Goal: Task Accomplishment & Management: Manage account settings

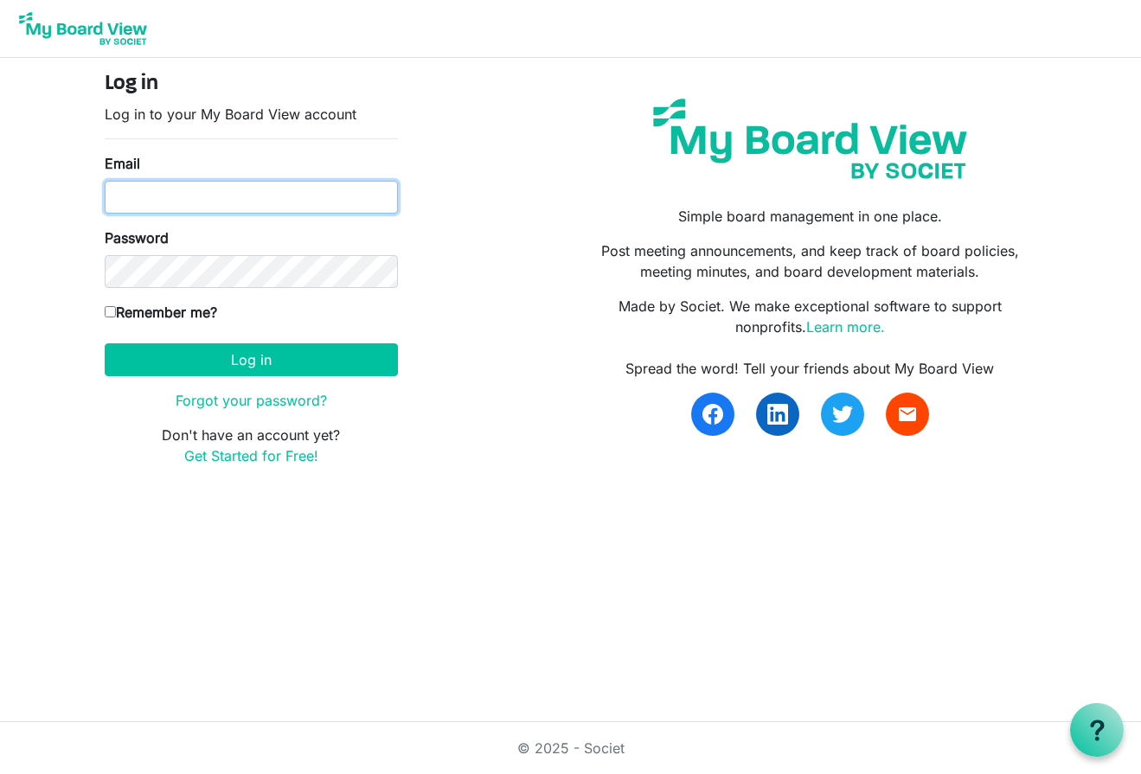
type input "ed@nbis.ca"
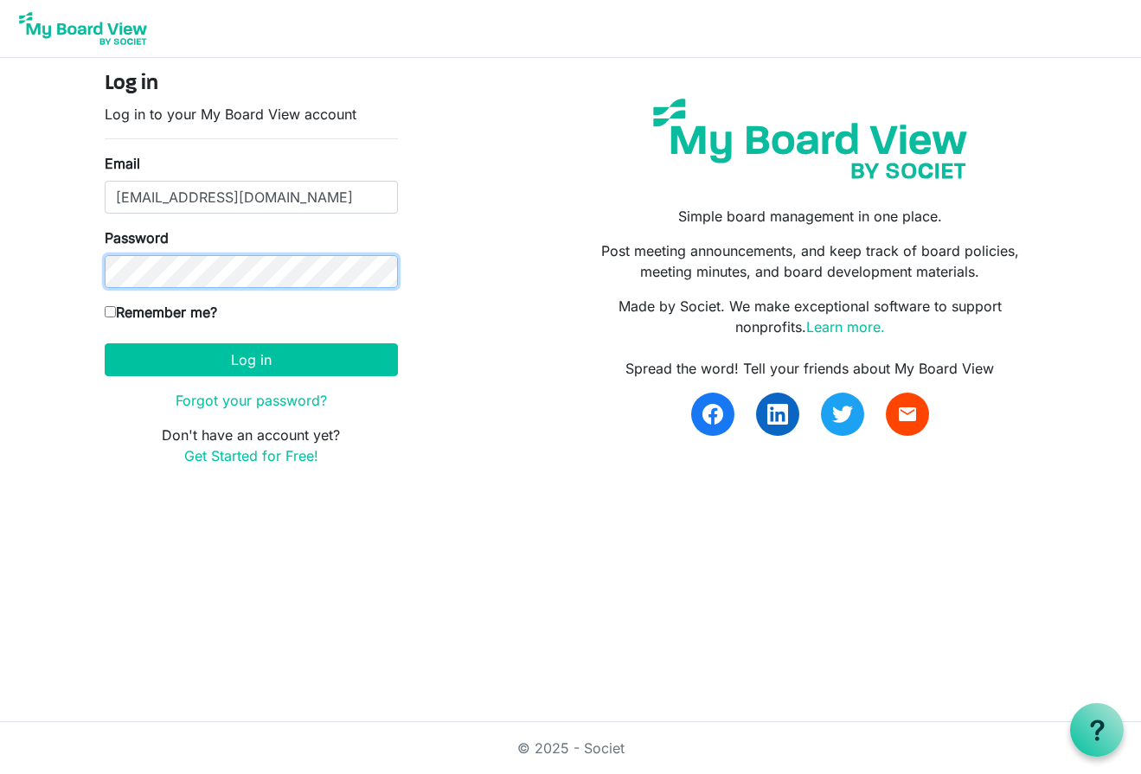
click at [251, 359] on button "Log in" at bounding box center [251, 359] width 293 height 33
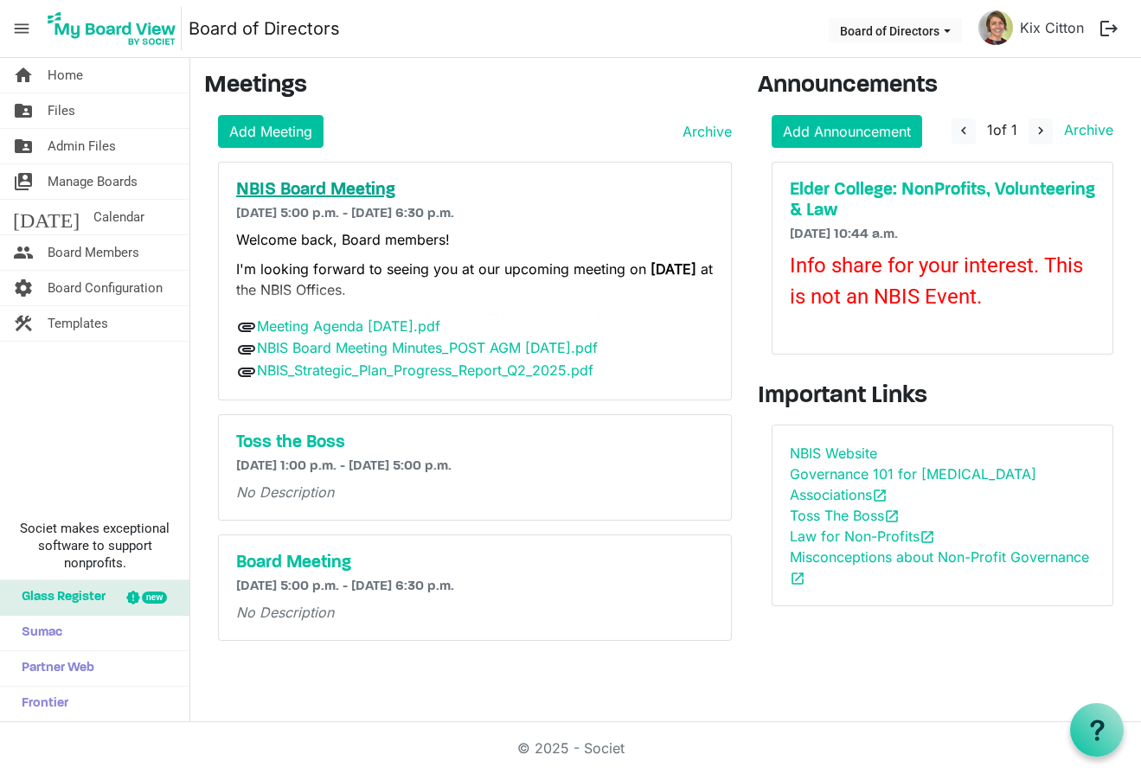
click at [346, 189] on h5 "NBIS Board Meeting" at bounding box center [475, 190] width 478 height 21
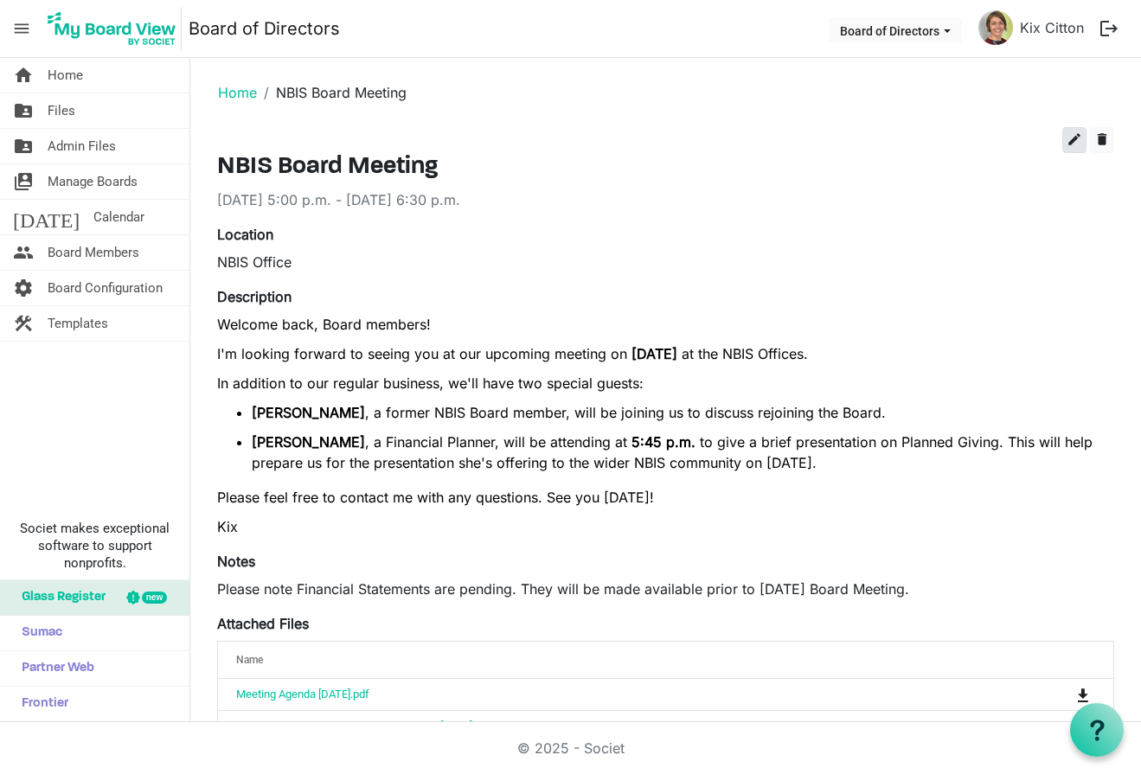
click at [1072, 135] on span "edit" at bounding box center [1075, 140] width 16 height 16
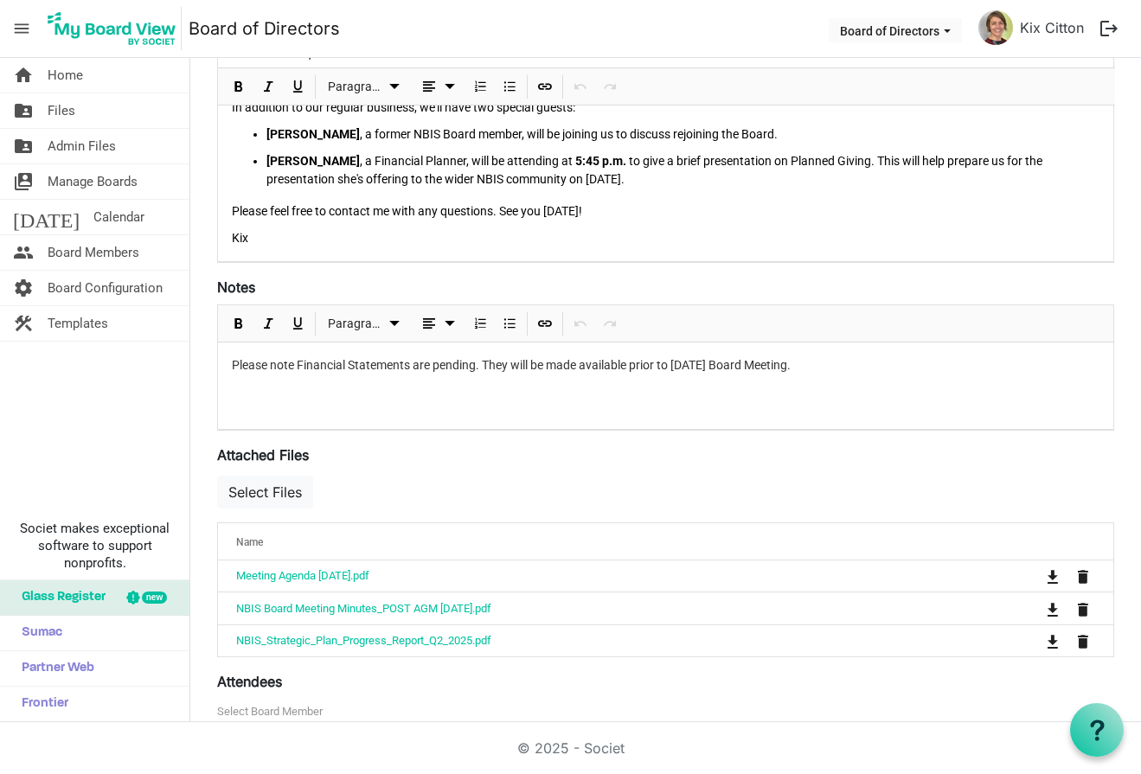
scroll to position [390, 0]
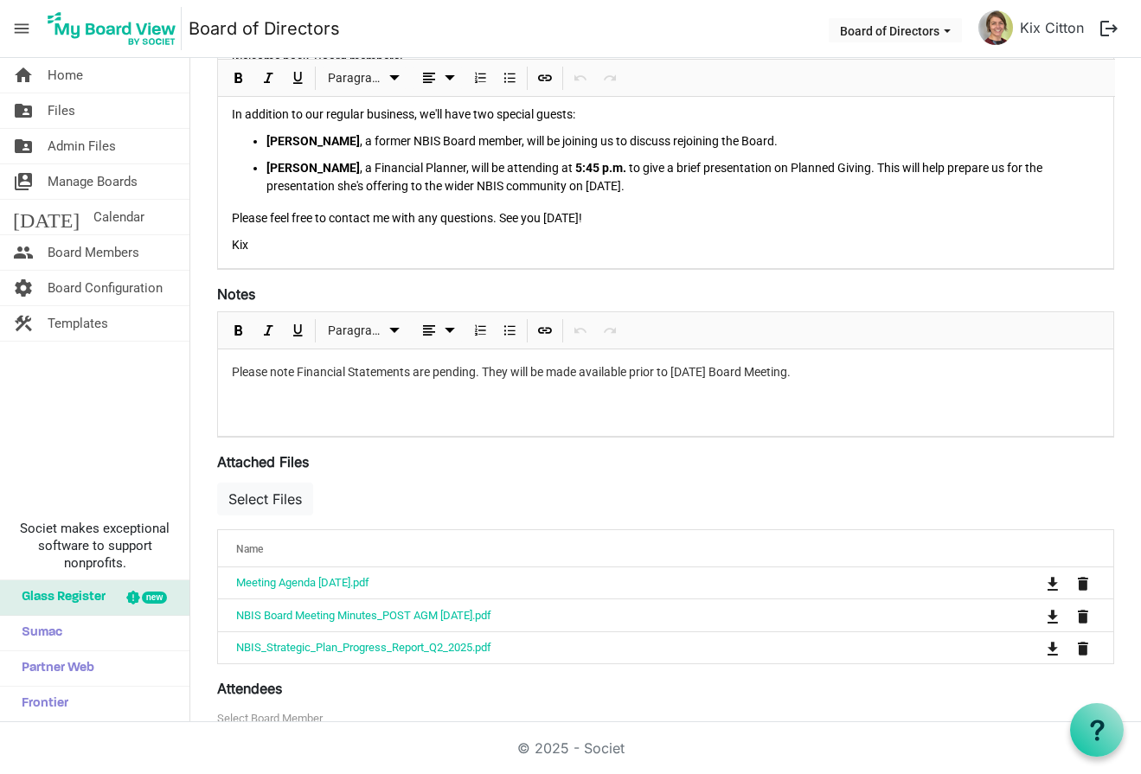
drag, startPoint x: 853, startPoint y: 375, endPoint x: 222, endPoint y: 375, distance: 630.7
click at [222, 375] on div "Please note Financial Statements are pending. They will be made available prior…" at bounding box center [665, 393] width 895 height 87
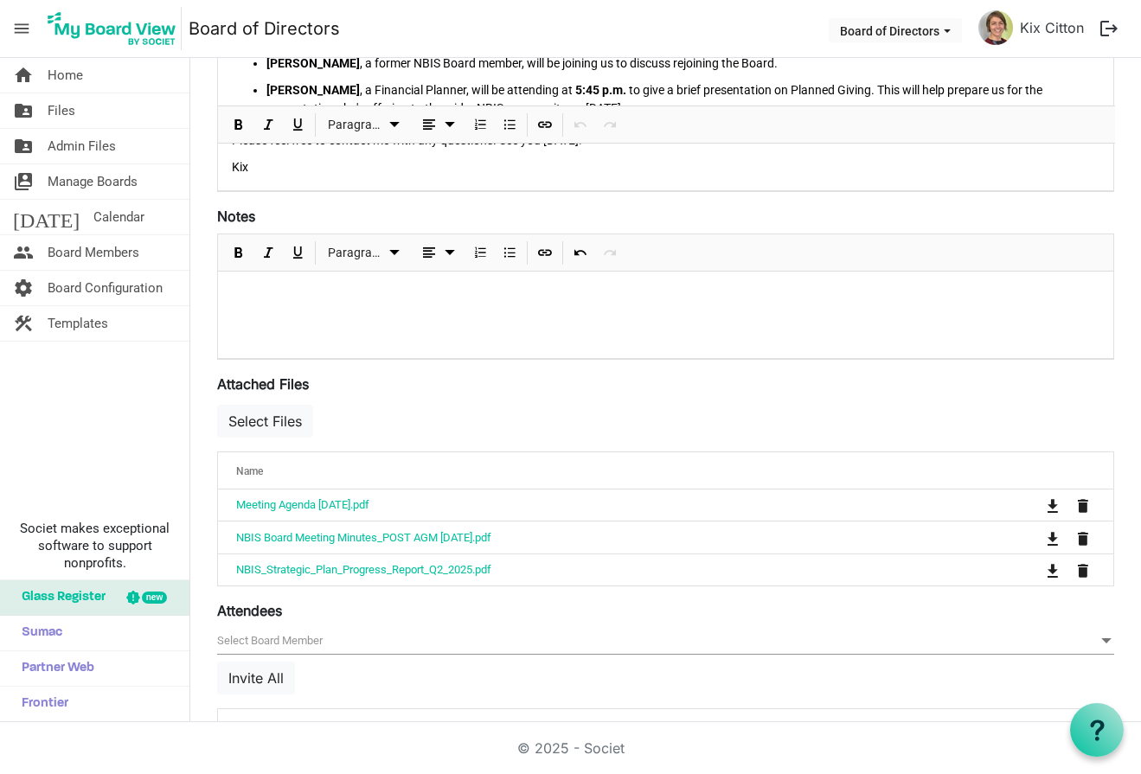
scroll to position [544, 0]
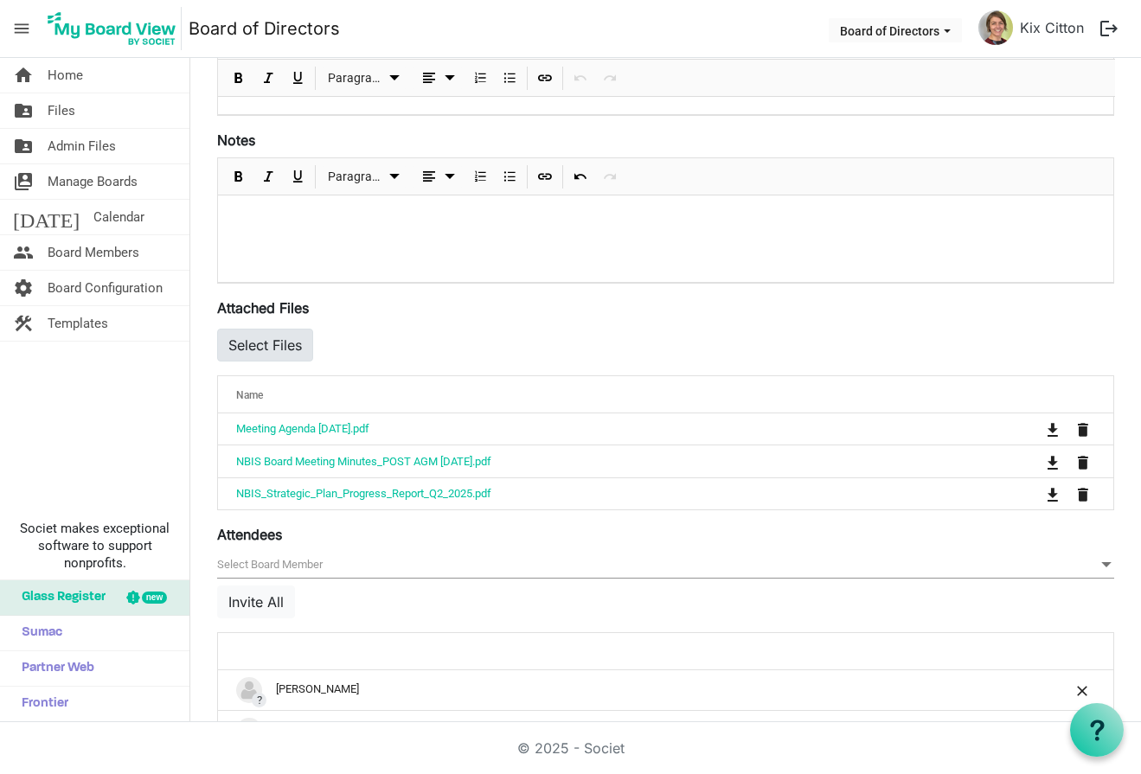
click at [273, 343] on button "Select Files" at bounding box center [265, 345] width 96 height 33
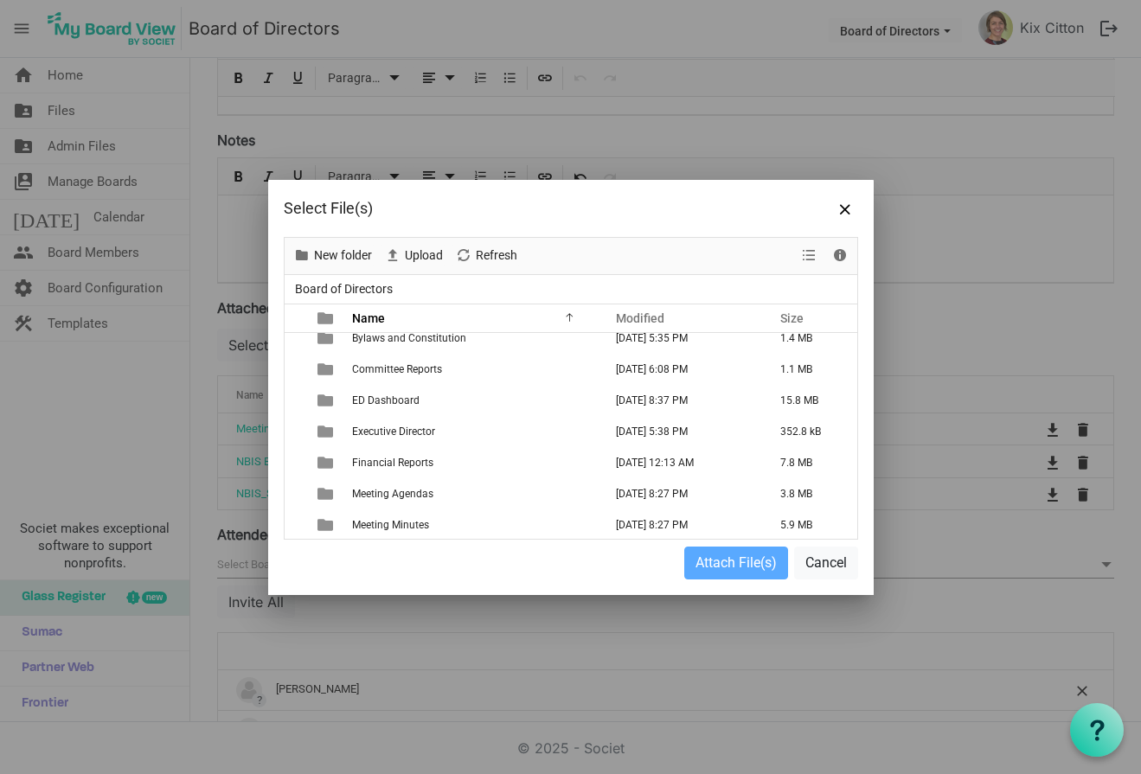
scroll to position [87, 0]
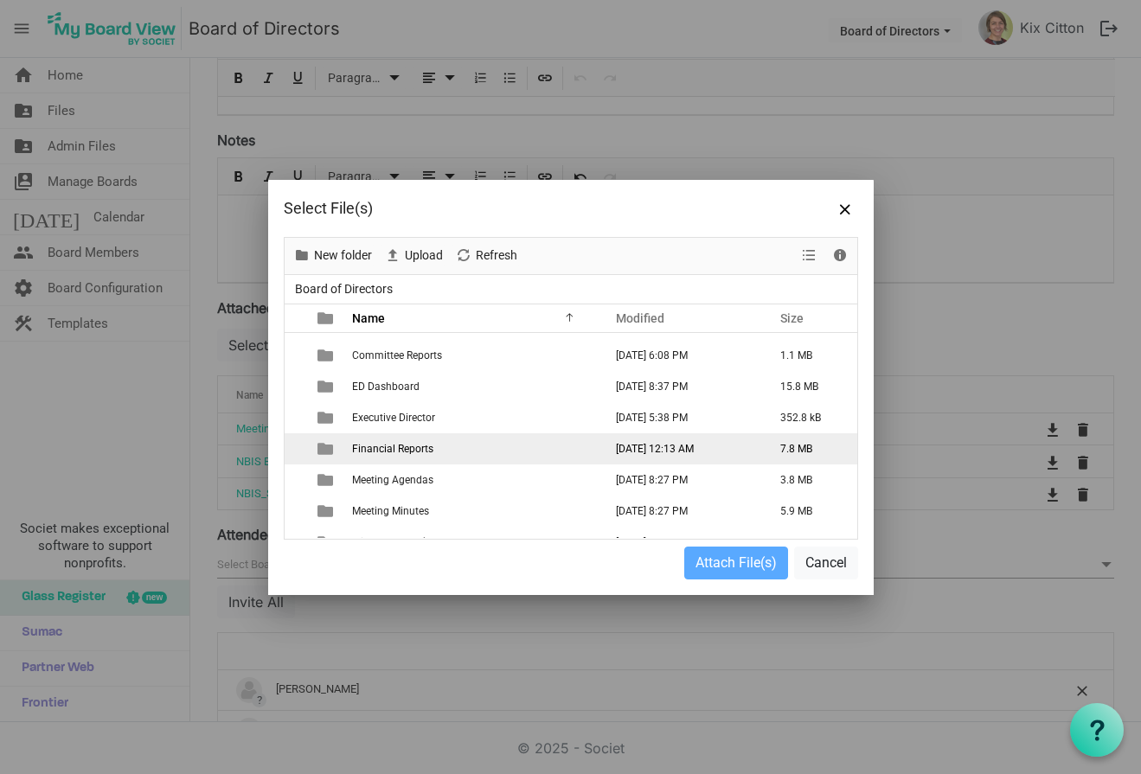
click at [411, 447] on span "Financial Reports" at bounding box center [392, 449] width 81 height 12
click at [327, 447] on span "is template cell column header type" at bounding box center [326, 449] width 16 height 16
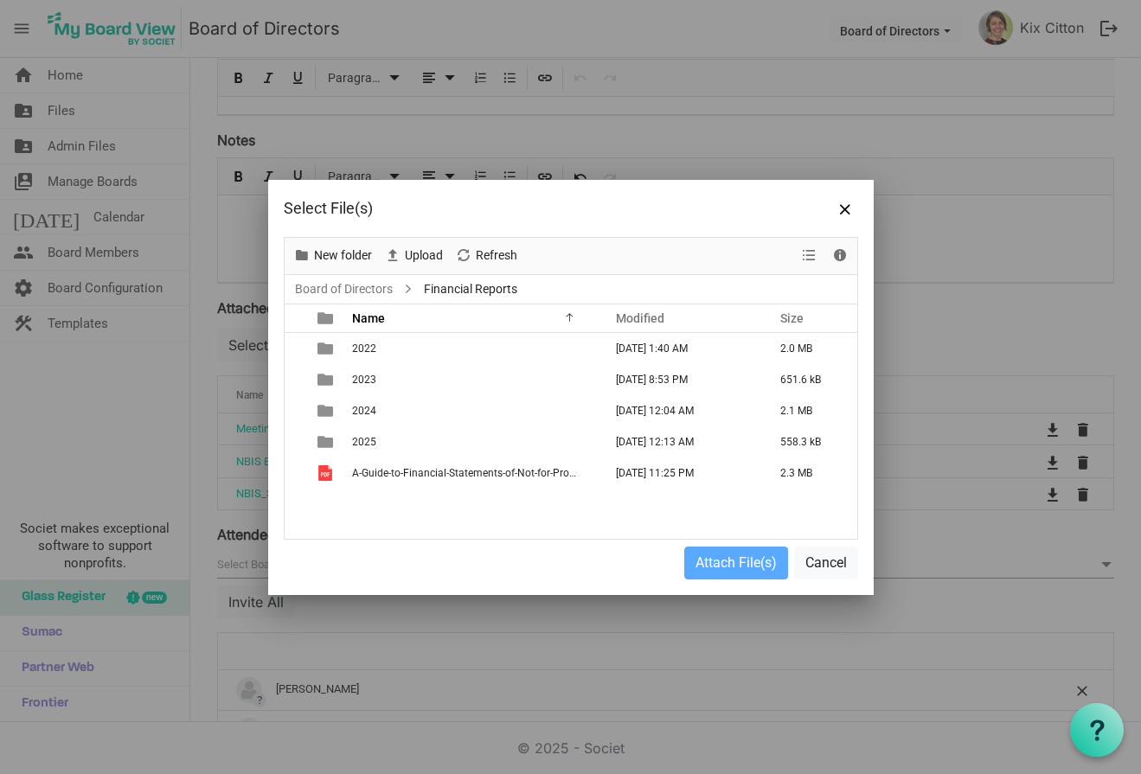
scroll to position [0, 0]
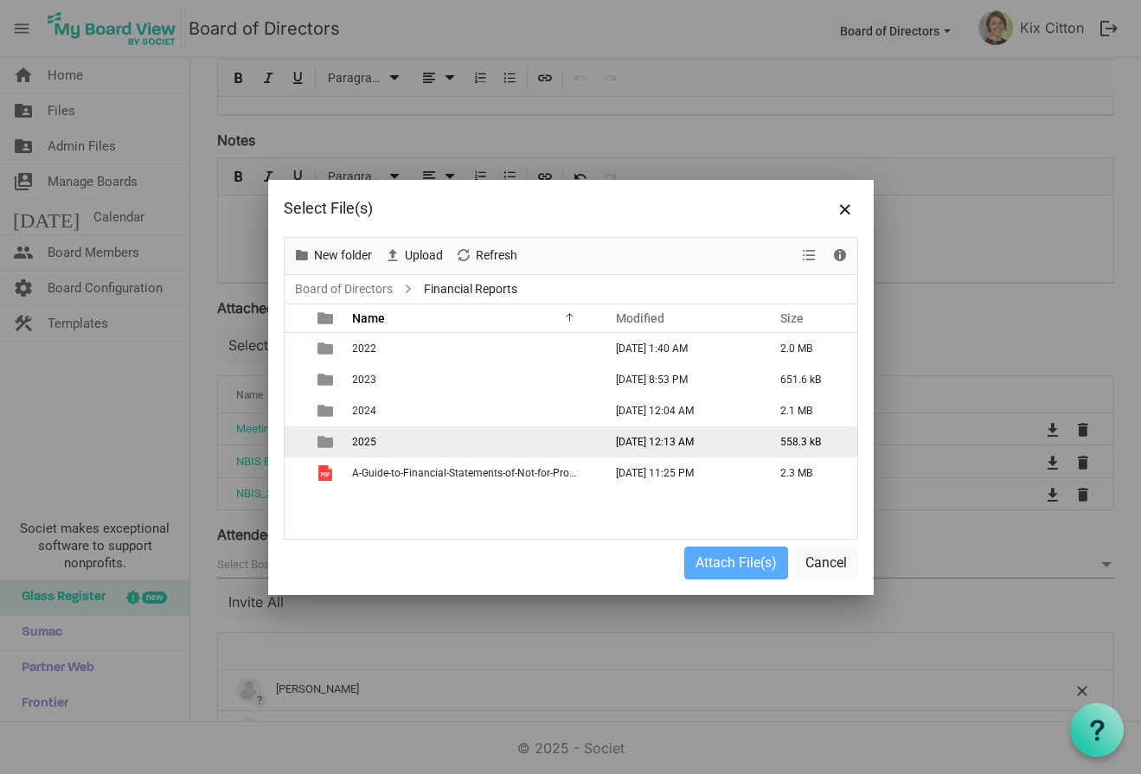
click at [373, 442] on span "2025" at bounding box center [364, 442] width 24 height 12
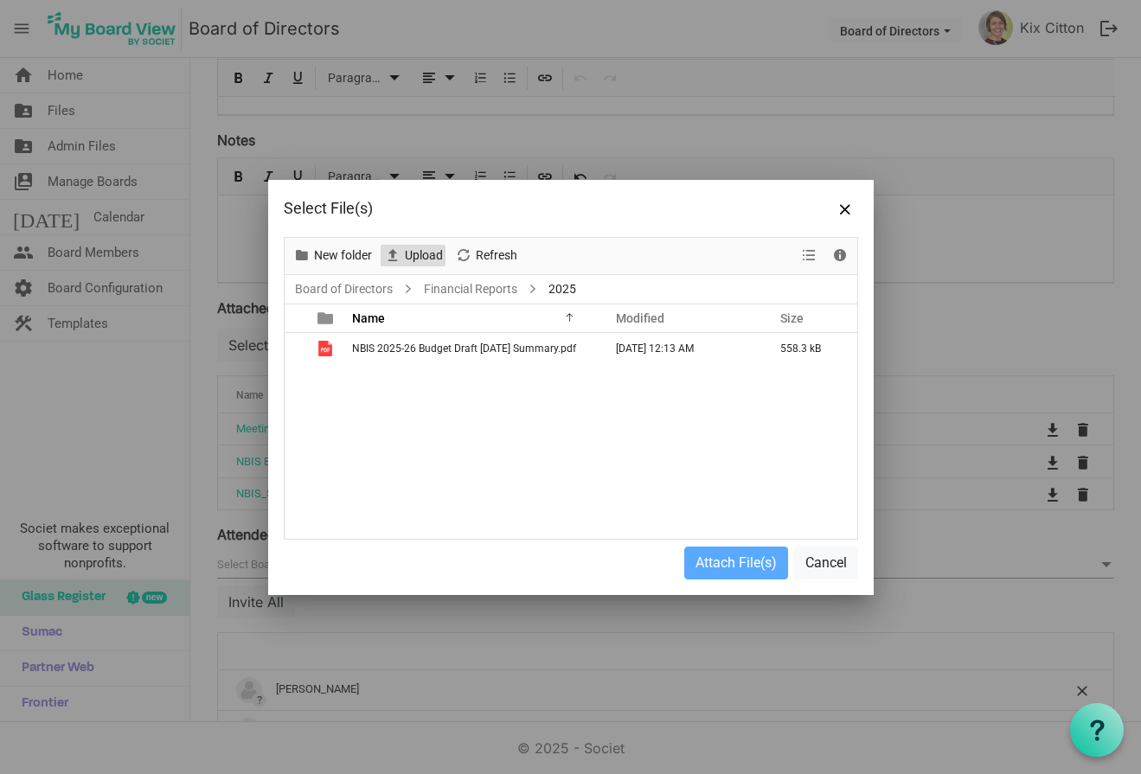
click at [422, 253] on span "Upload" at bounding box center [424, 256] width 42 height 22
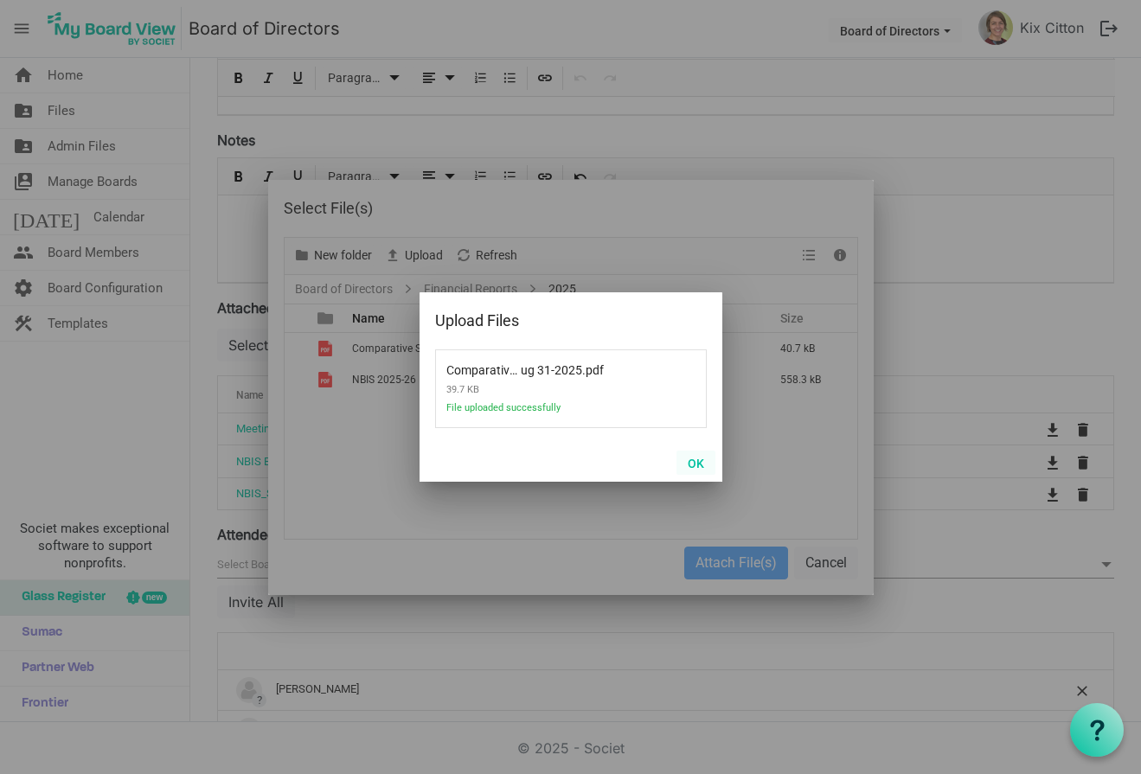
click at [699, 465] on button "OK" at bounding box center [696, 463] width 39 height 24
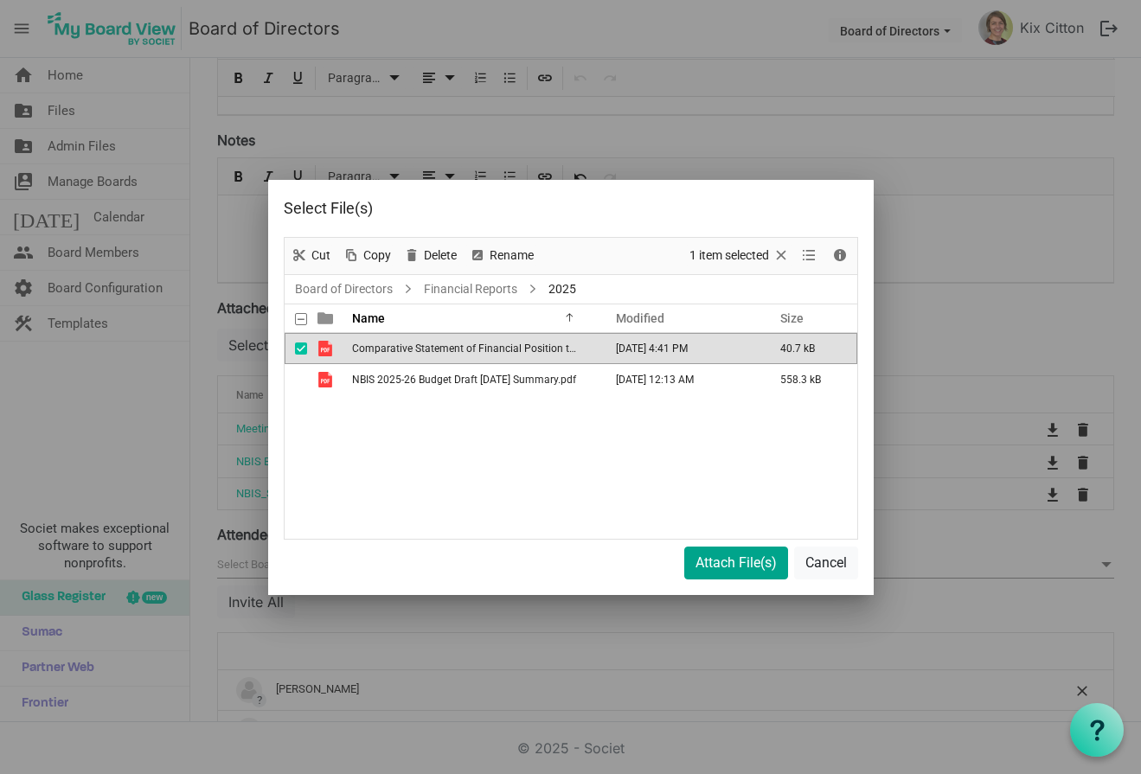
click at [732, 557] on button "Attach File(s)" at bounding box center [736, 563] width 104 height 33
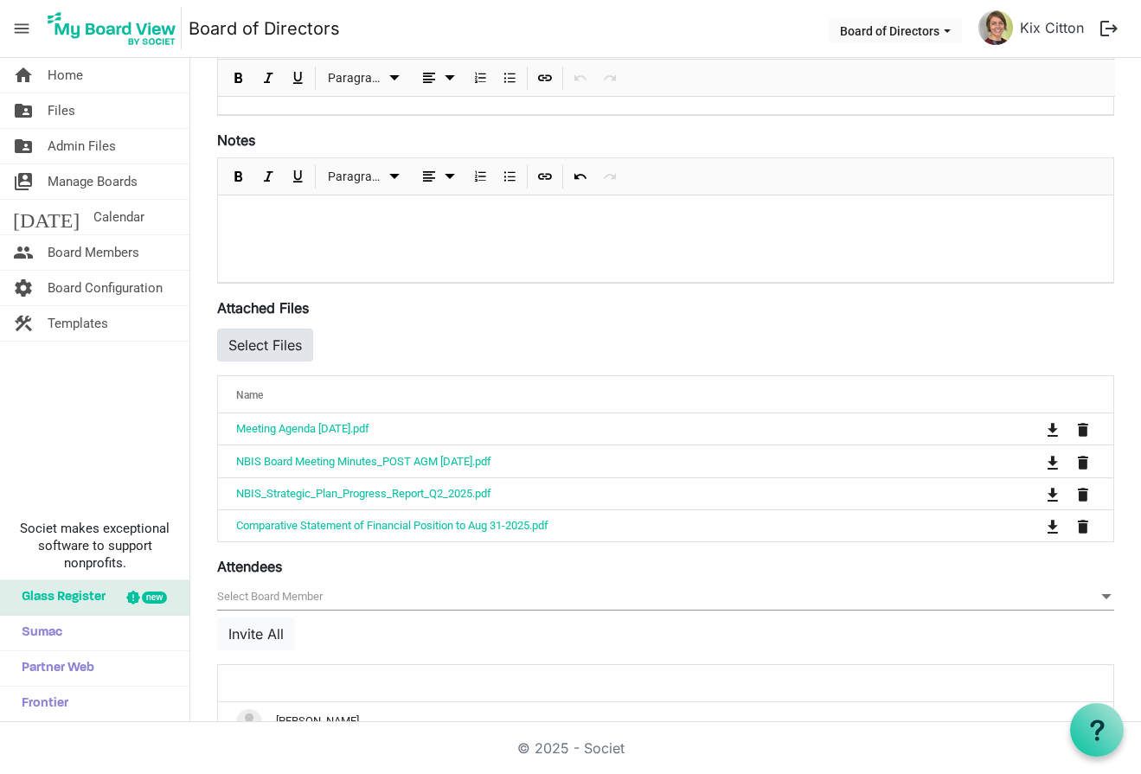
click at [282, 343] on button "Select Files" at bounding box center [265, 345] width 96 height 33
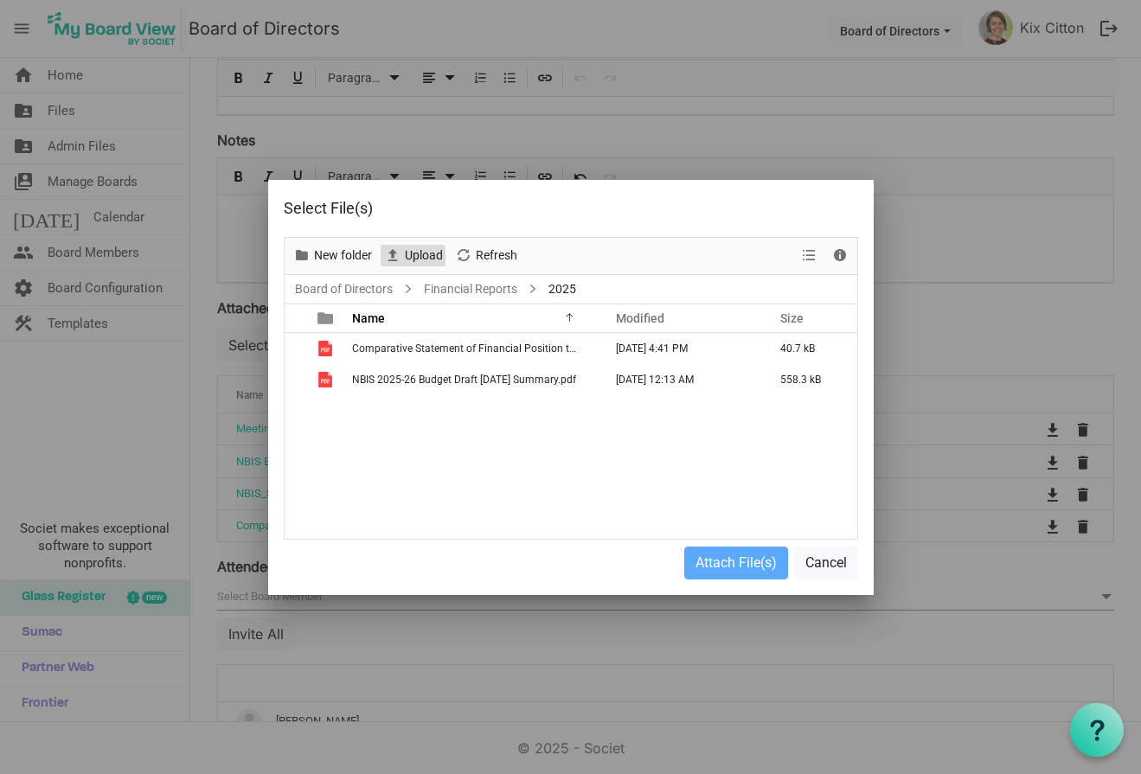
click at [423, 254] on span "Upload" at bounding box center [424, 256] width 42 height 22
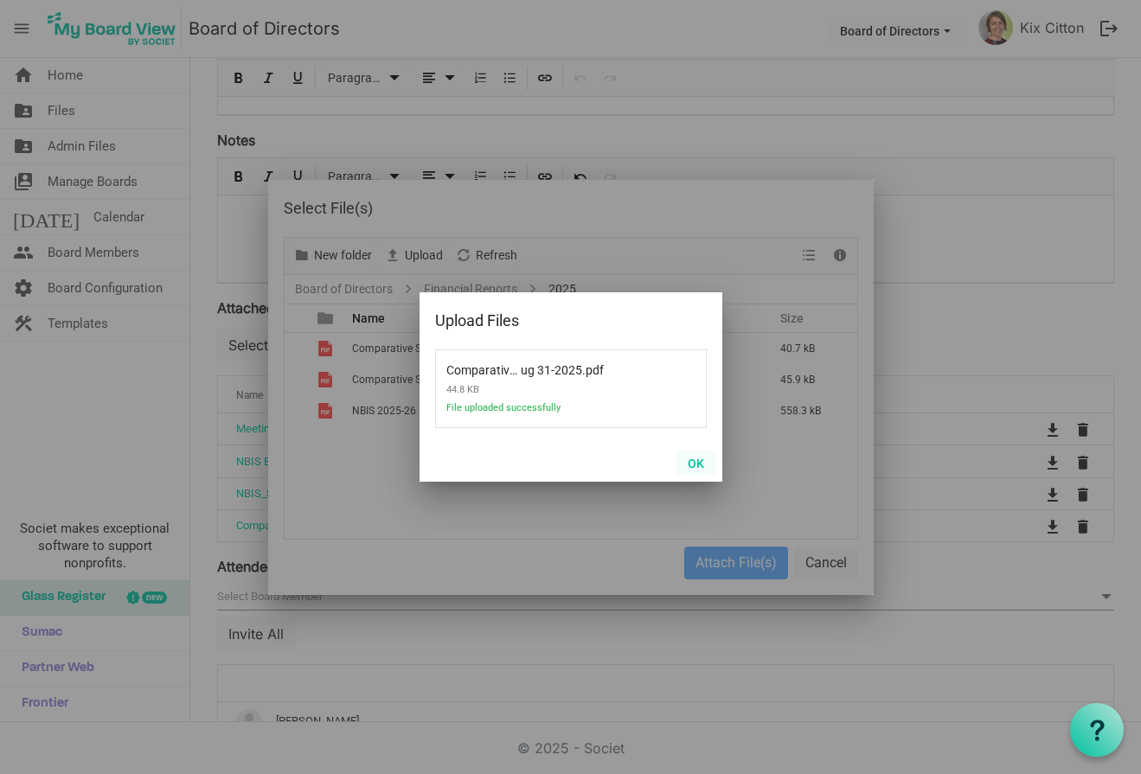
click at [697, 462] on button "OK" at bounding box center [696, 463] width 39 height 24
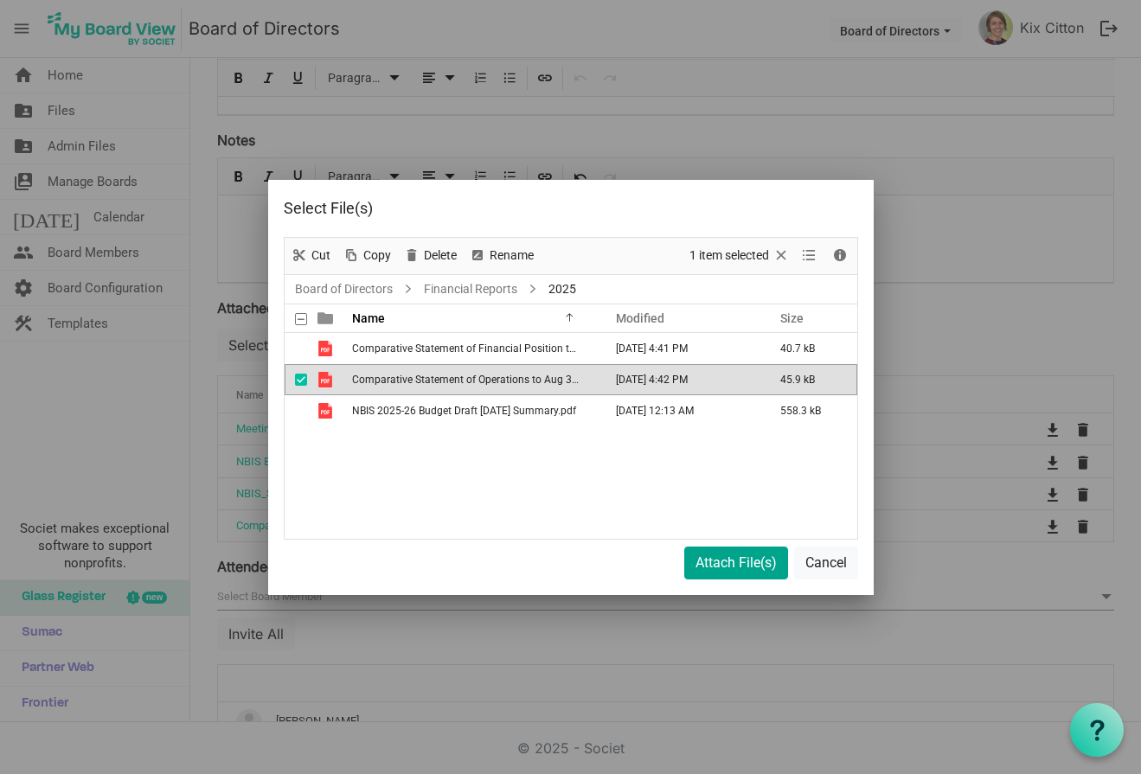
click at [753, 560] on button "Attach File(s)" at bounding box center [736, 563] width 104 height 33
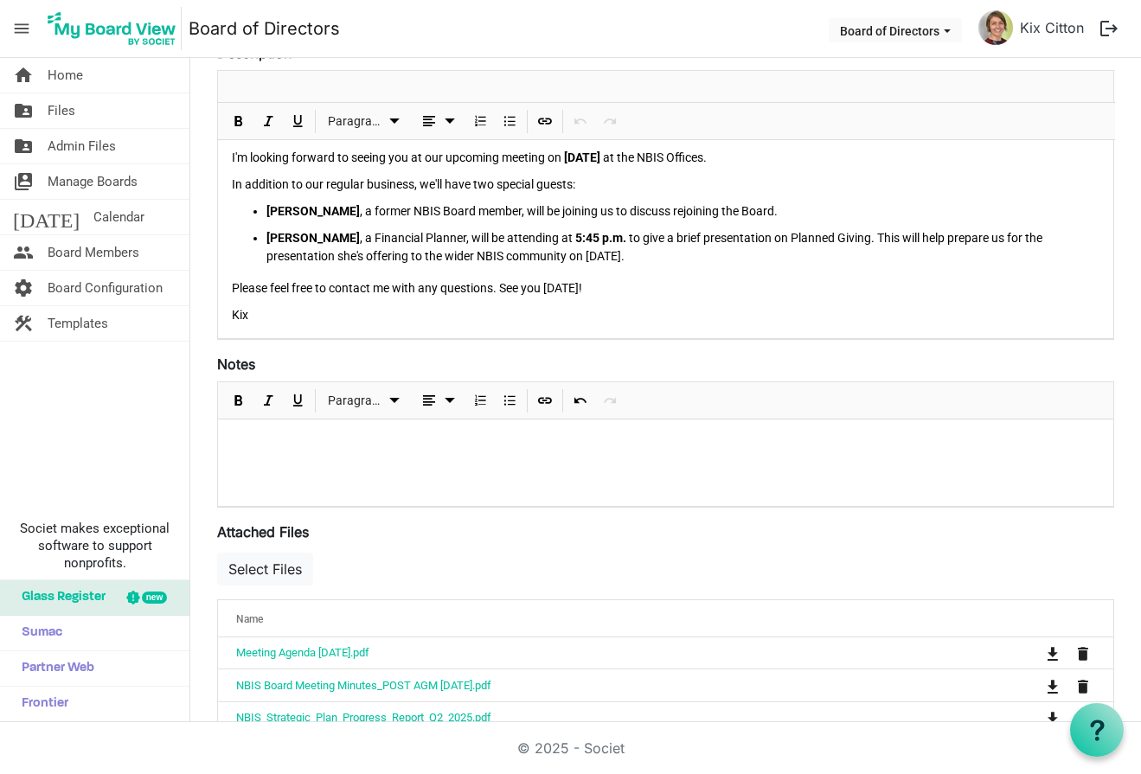
scroll to position [363, 0]
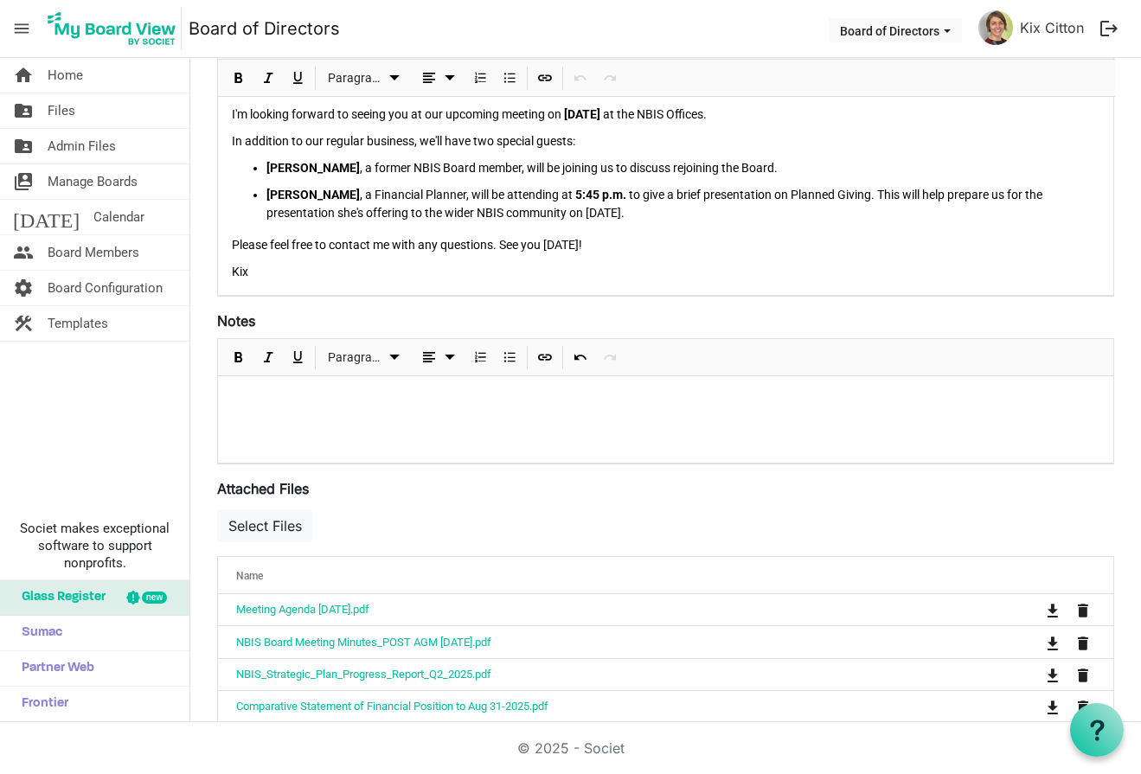
click at [255, 395] on p at bounding box center [666, 399] width 868 height 18
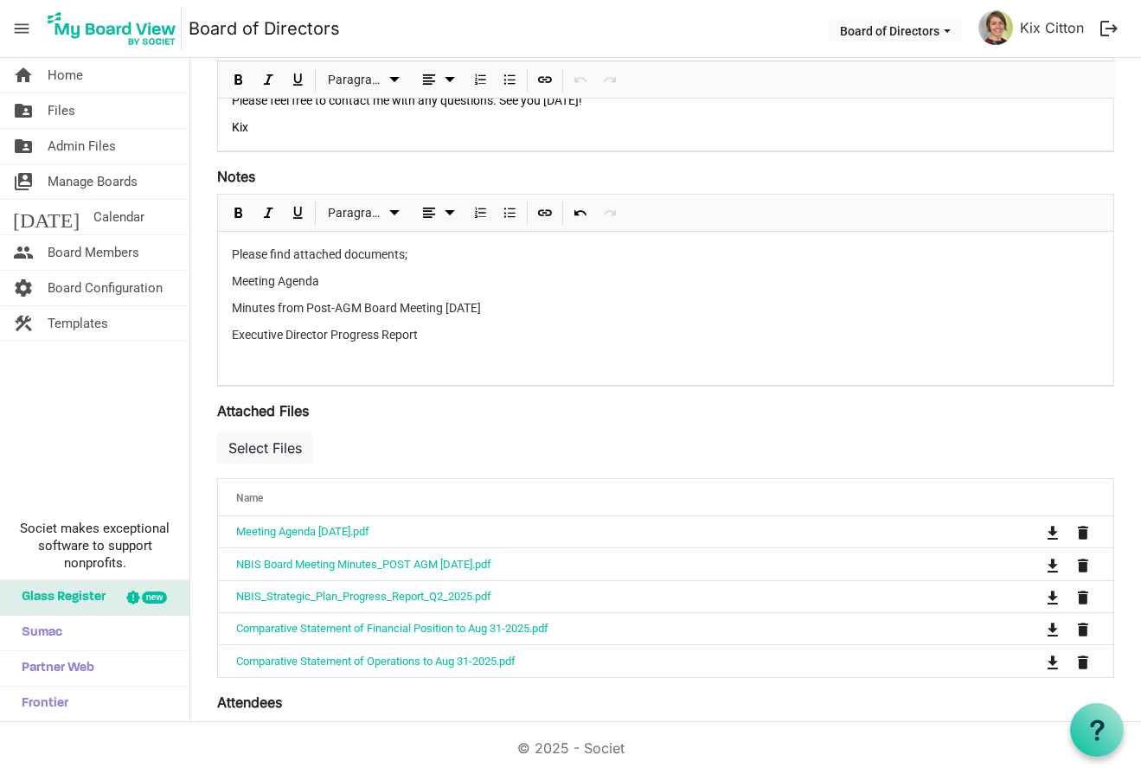
scroll to position [501, 0]
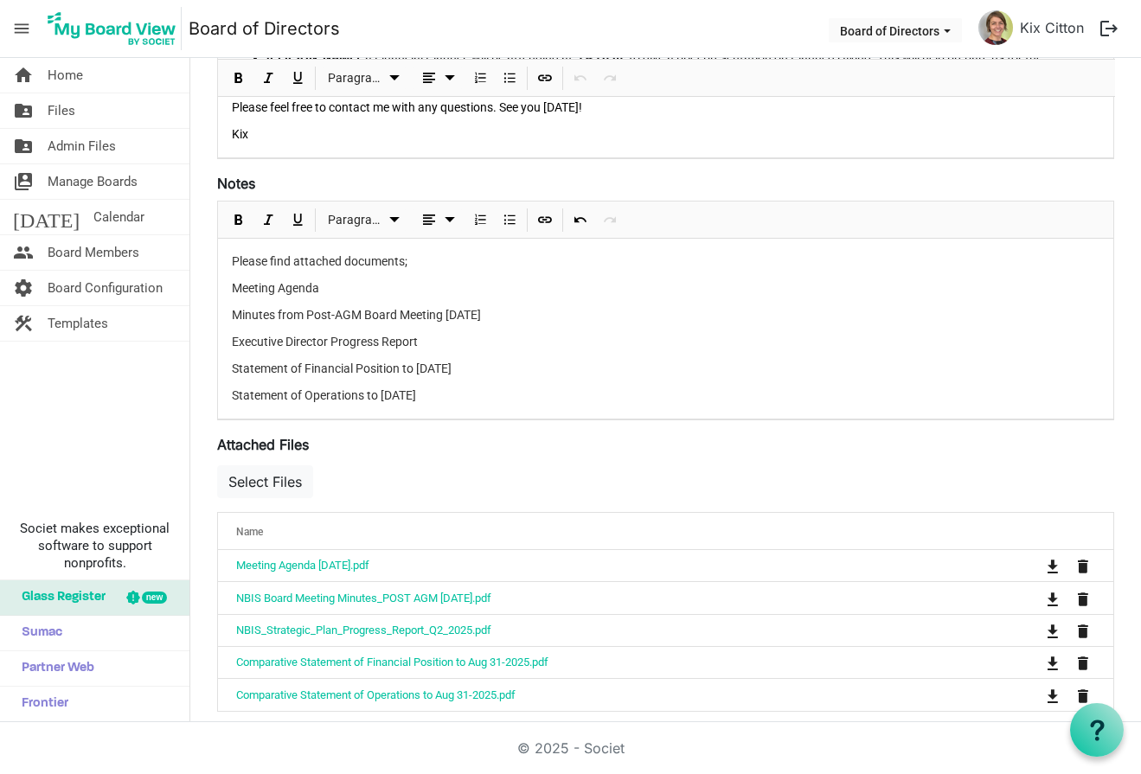
drag, startPoint x: 231, startPoint y: 291, endPoint x: 518, endPoint y: 405, distance: 309.1
click at [518, 405] on div "Please find attached documents; Meeting Agenda Minutes from Post-AGM Board Meet…" at bounding box center [665, 329] width 895 height 180
click at [510, 216] on span "Bulleted List" at bounding box center [509, 220] width 21 height 22
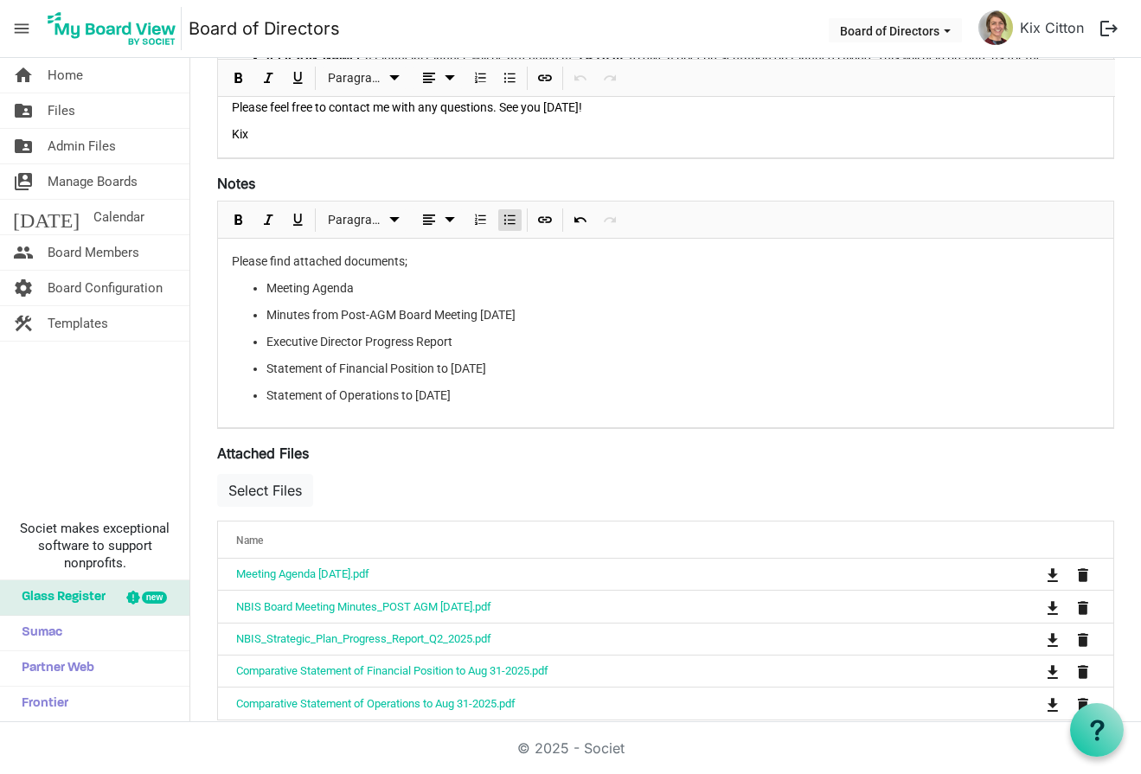
click at [535, 264] on p "Please find attached documents;" at bounding box center [666, 262] width 868 height 18
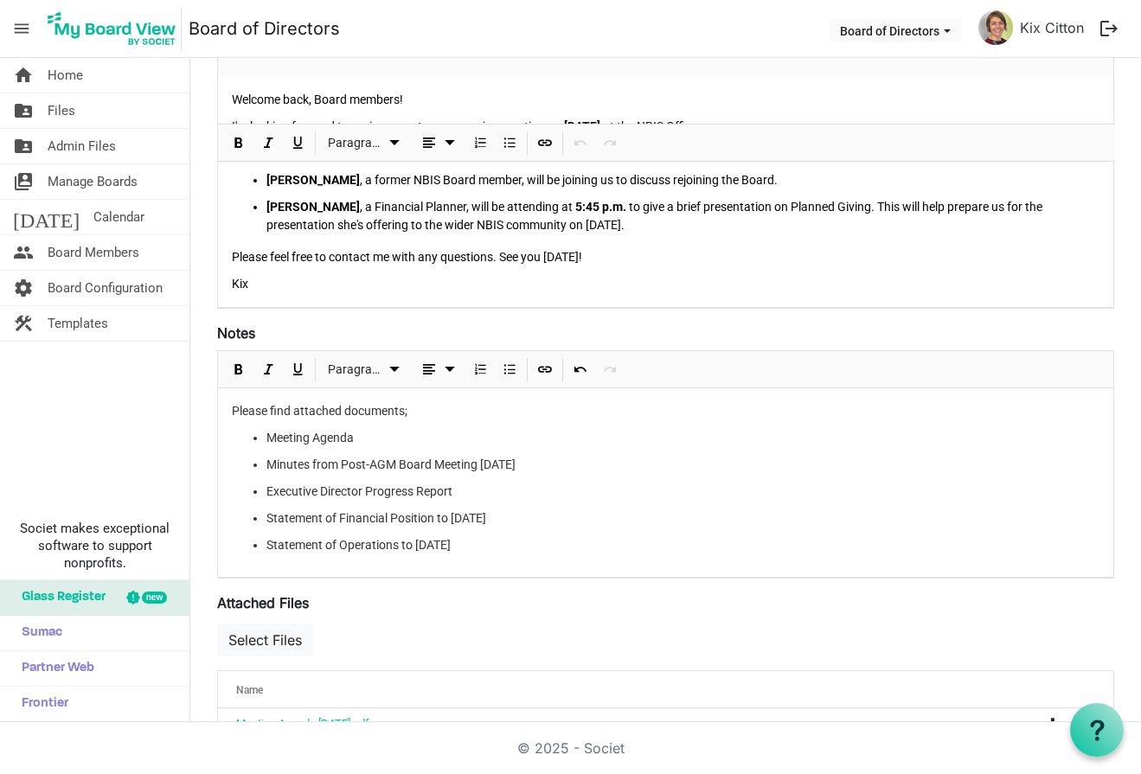
scroll to position [255, 0]
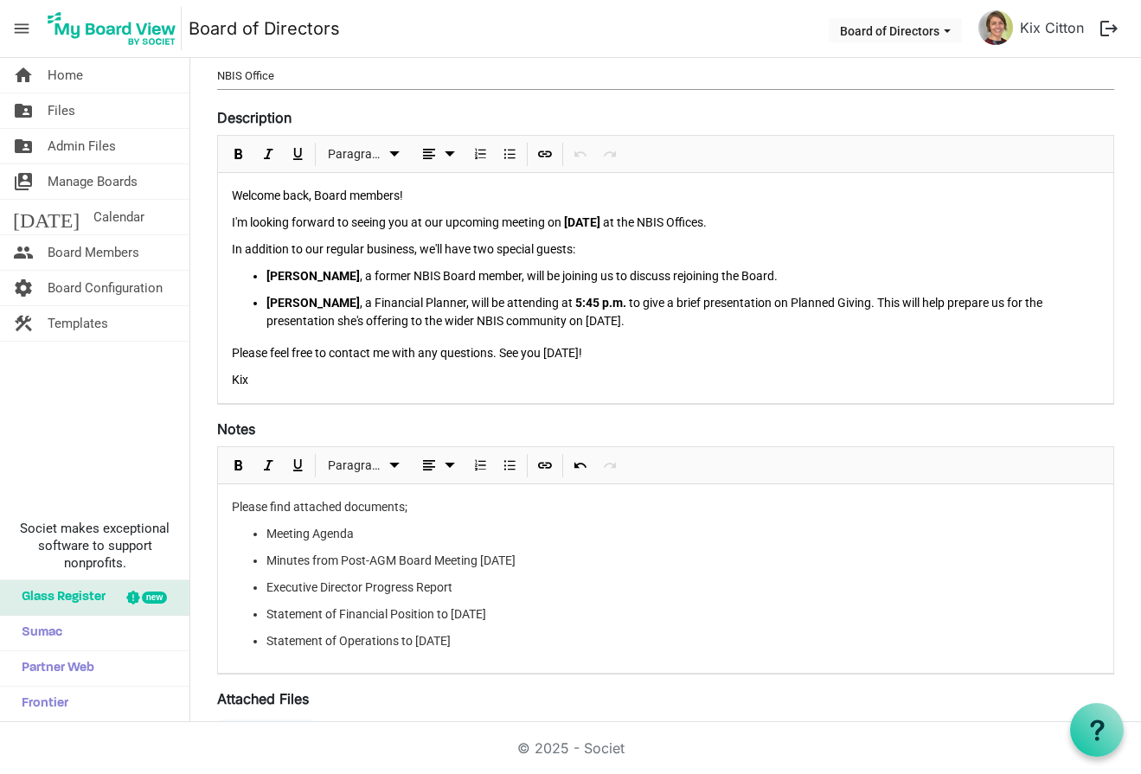
click at [412, 511] on p "Please find attached documents;" at bounding box center [666, 507] width 868 height 18
click at [504, 523] on div "Please find attached documents: Meeting Agenda Minutes from Post-AGM Board Meet…" at bounding box center [665, 578] width 895 height 189
click at [651, 595] on li "Executive Director Progress Report" at bounding box center [682, 588] width 833 height 18
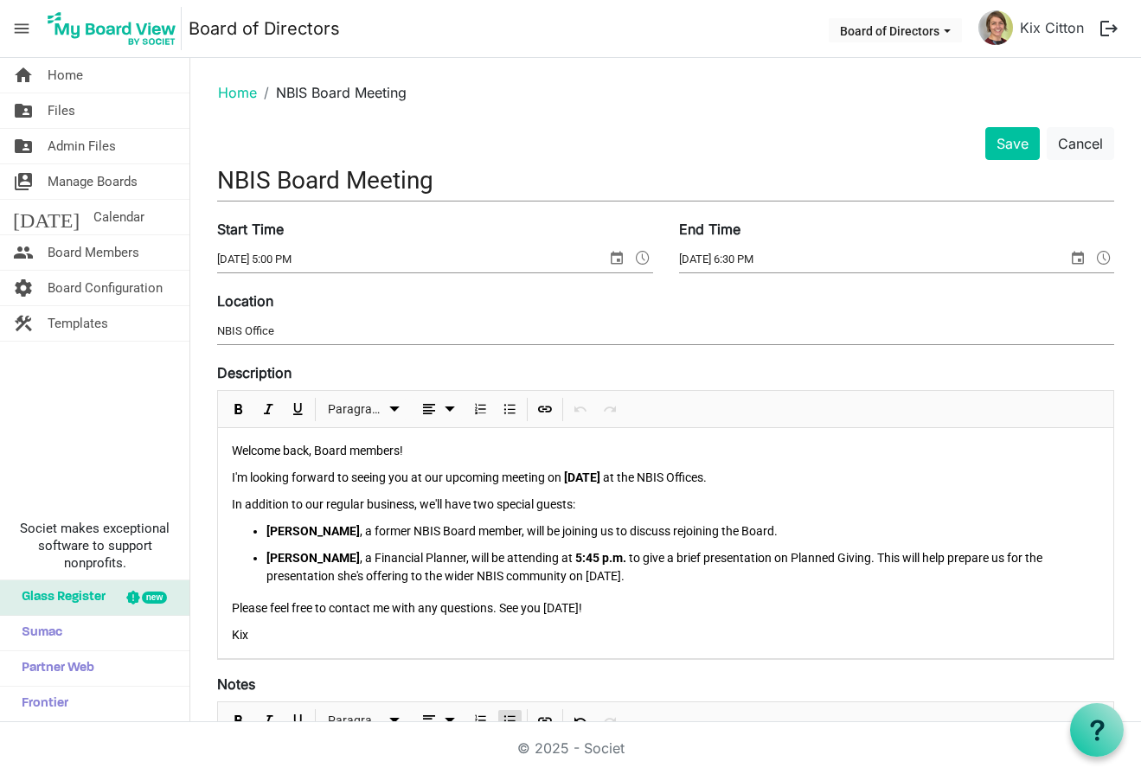
scroll to position [0, 0]
click at [1012, 144] on button "Save" at bounding box center [1012, 143] width 55 height 33
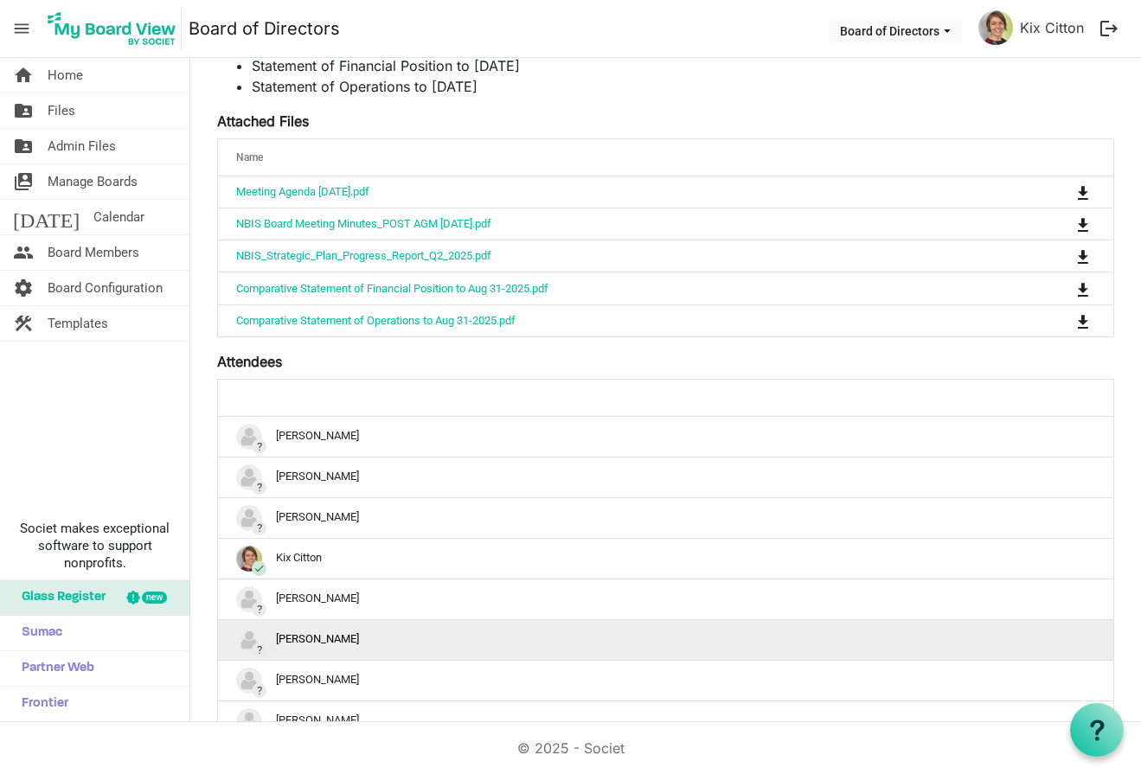
scroll to position [453, 0]
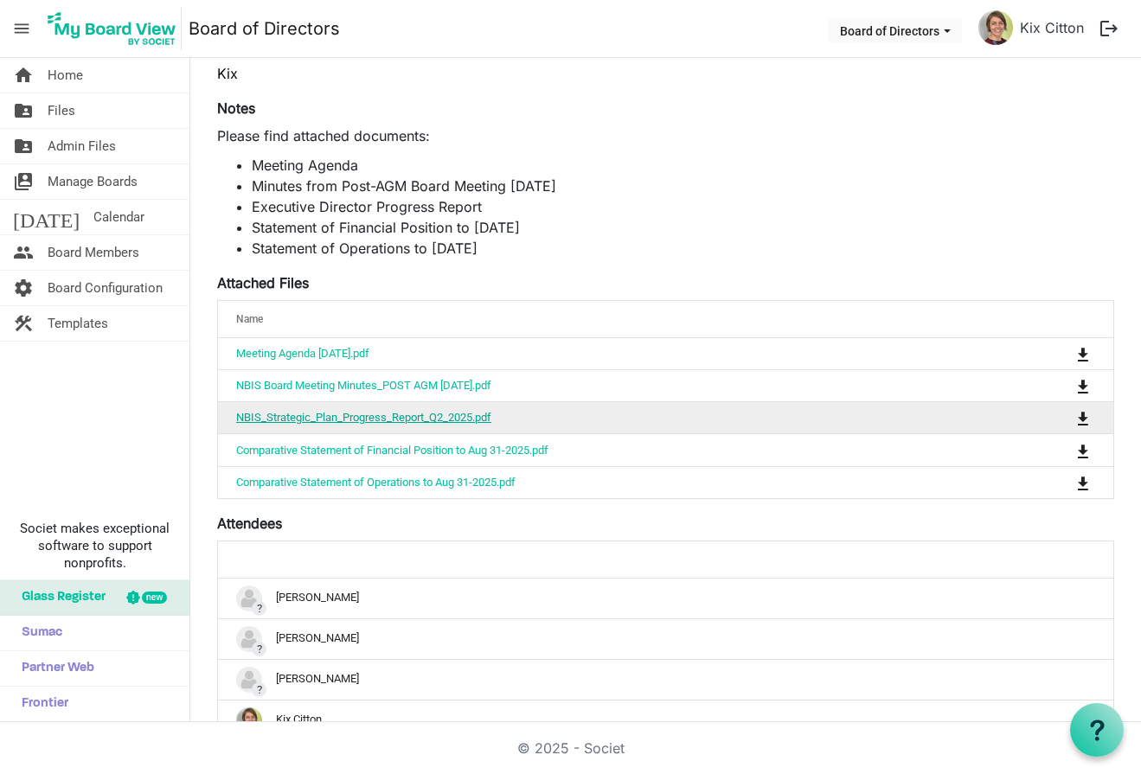
click at [378, 418] on link "NBIS_Strategic_Plan_Progress_Report_Q2_2025.pdf" at bounding box center [363, 417] width 255 height 13
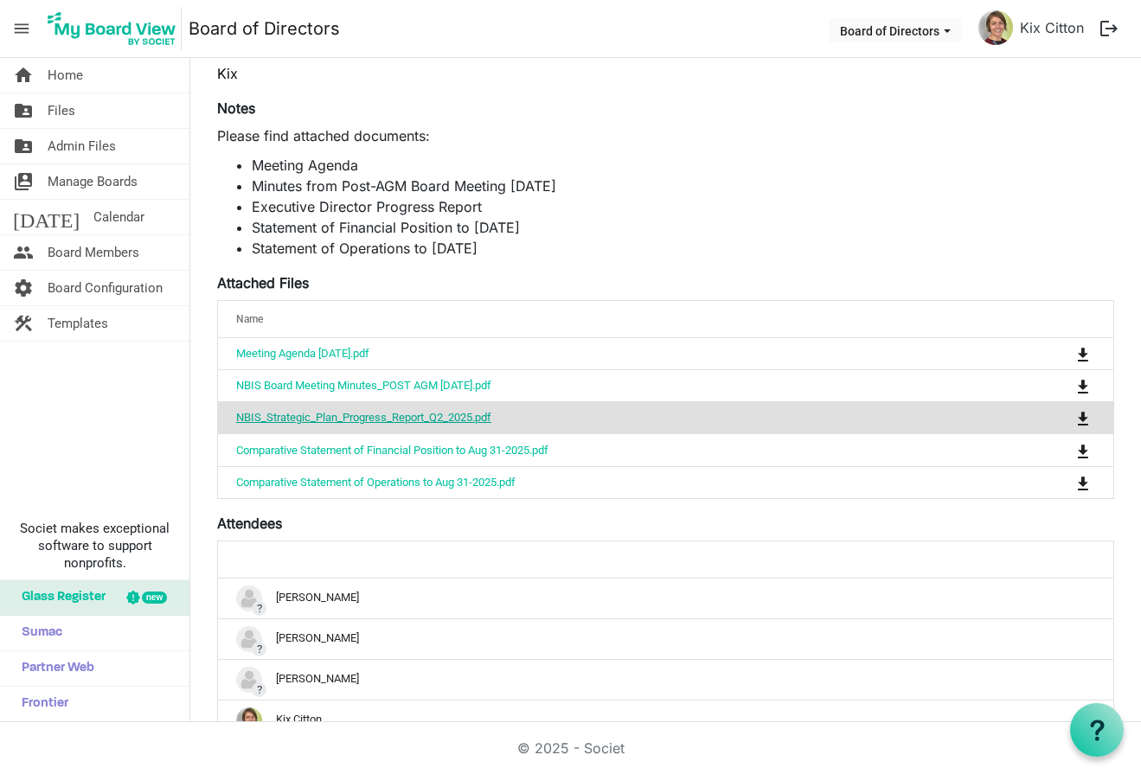
click at [378, 418] on link "NBIS_Strategic_Plan_Progress_Report_Q2_2025.pdf" at bounding box center [363, 417] width 255 height 13
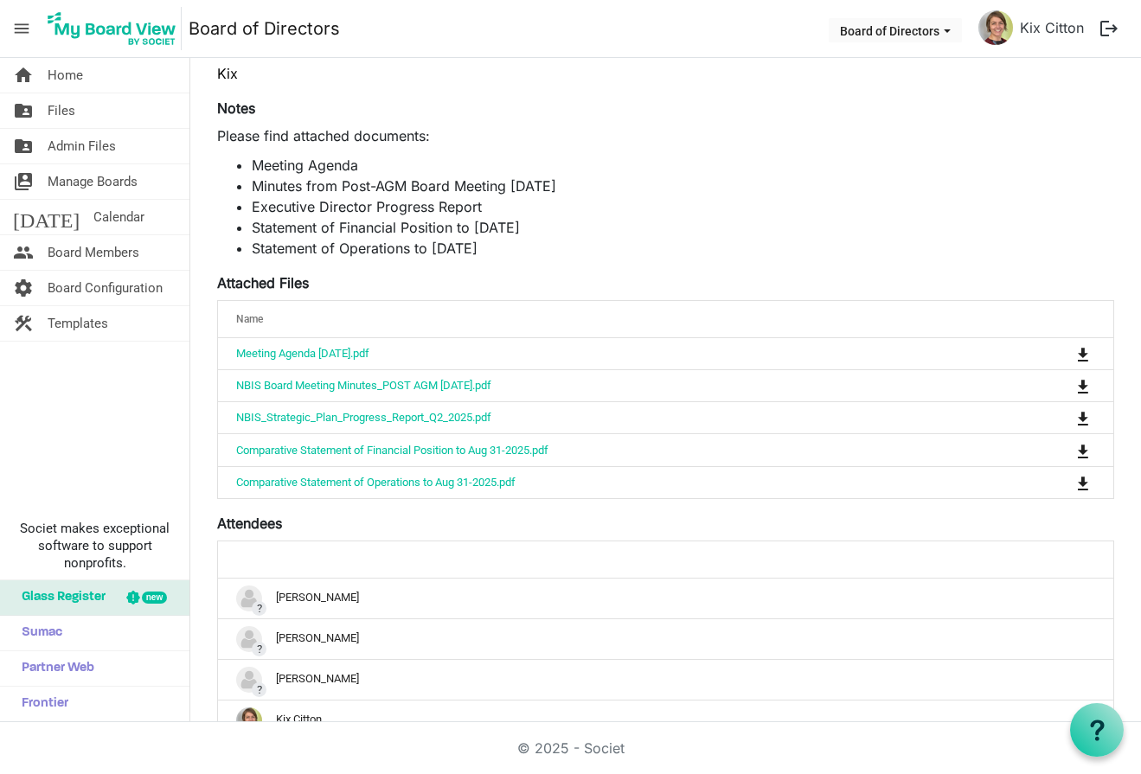
click at [696, 169] on li "Meeting Agenda" at bounding box center [683, 165] width 863 height 21
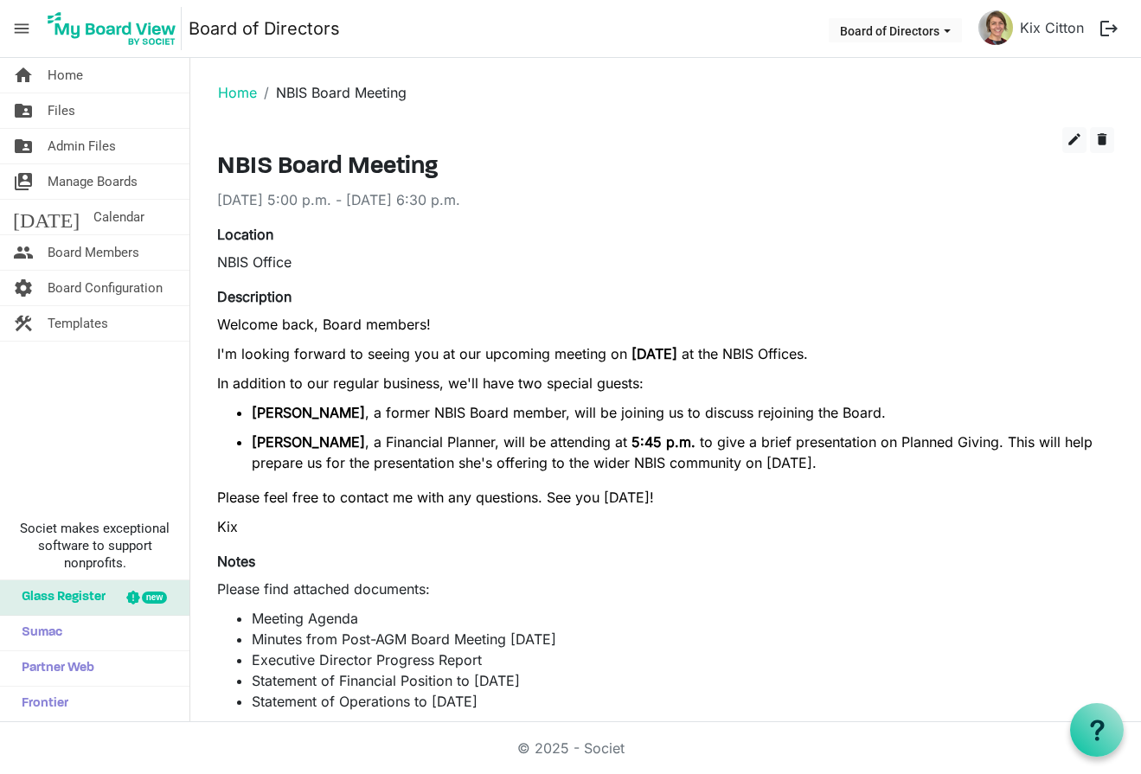
scroll to position [0, 0]
click at [1105, 140] on span "delete" at bounding box center [1102, 140] width 16 height 16
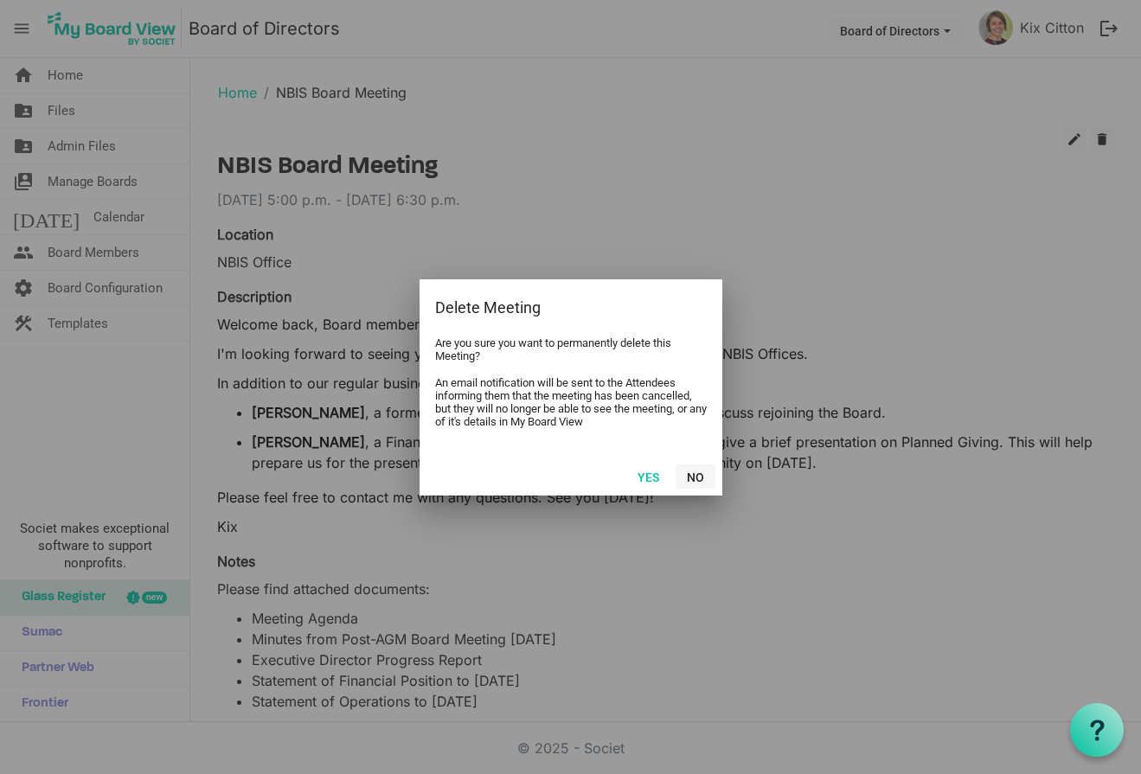
click at [696, 476] on button "No" at bounding box center [696, 477] width 40 height 24
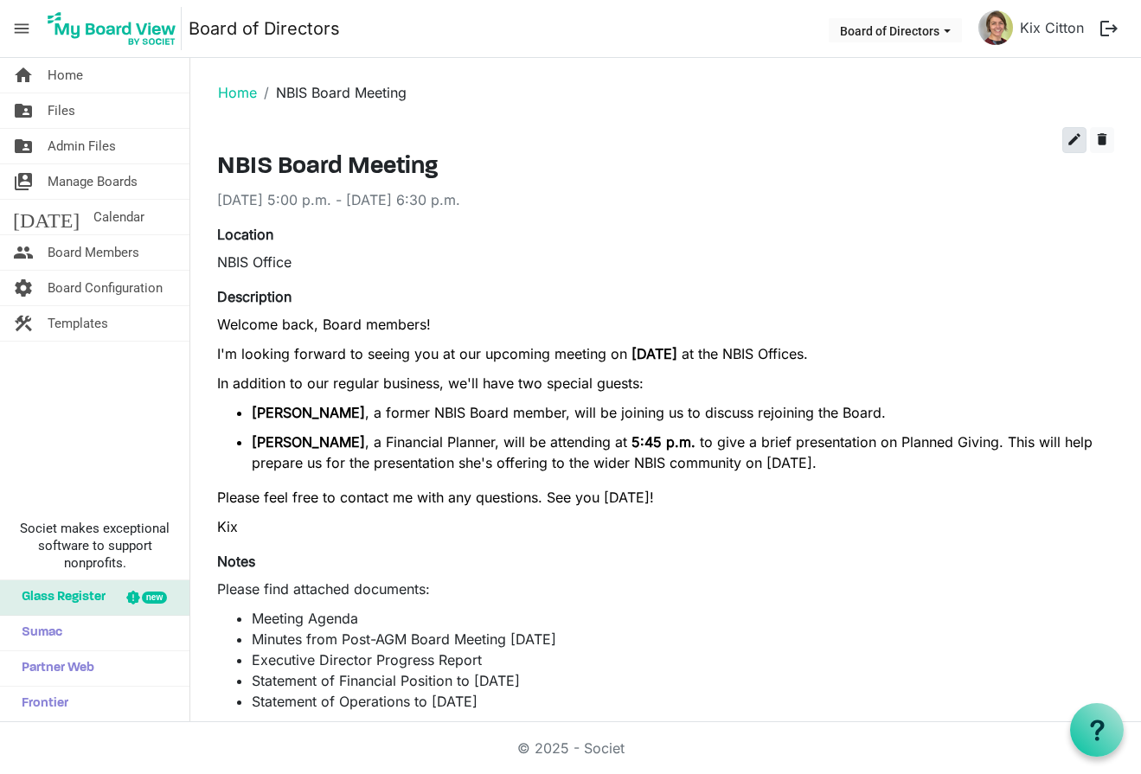
click at [1068, 138] on span "edit" at bounding box center [1075, 140] width 16 height 16
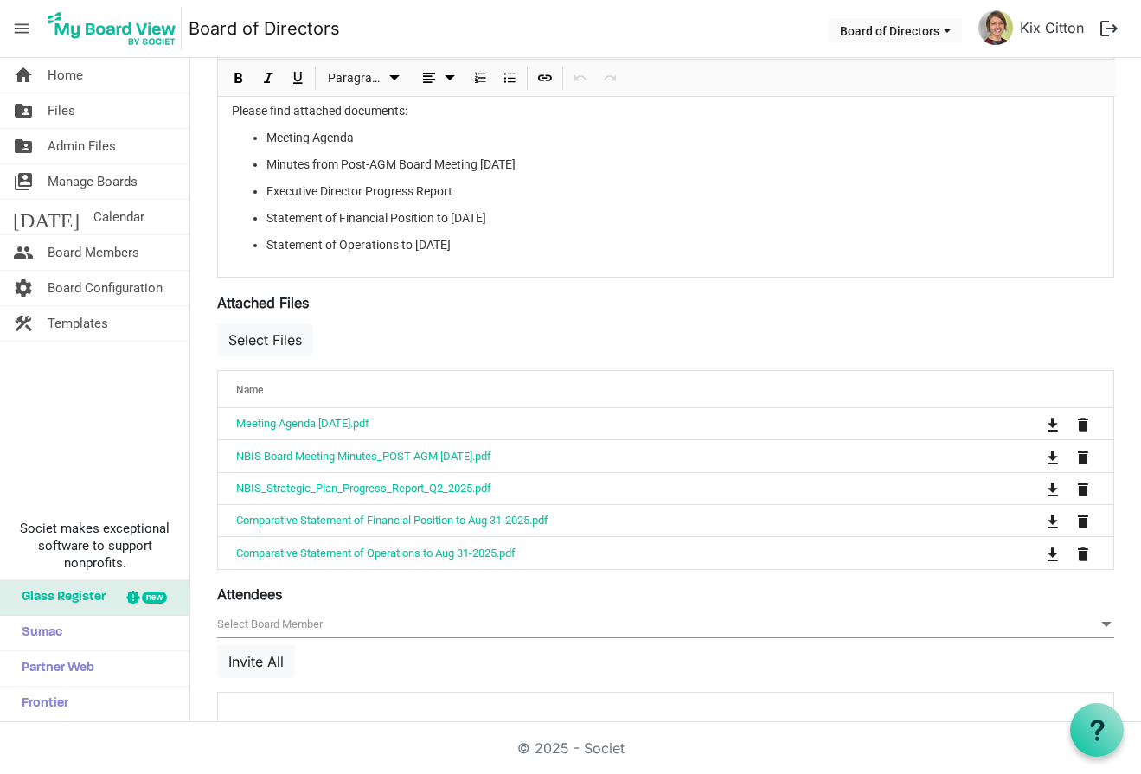
scroll to position [843, 0]
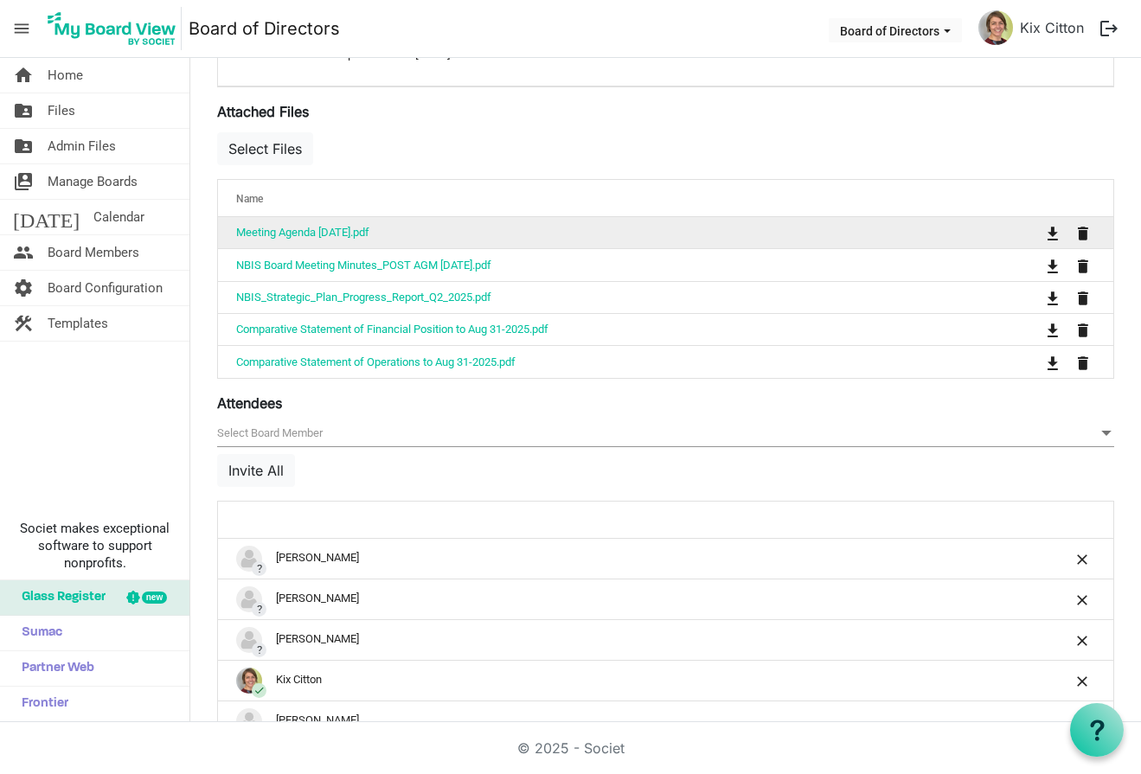
click at [570, 217] on td "Meeting Agenda [DATE].pdf" at bounding box center [611, 232] width 787 height 31
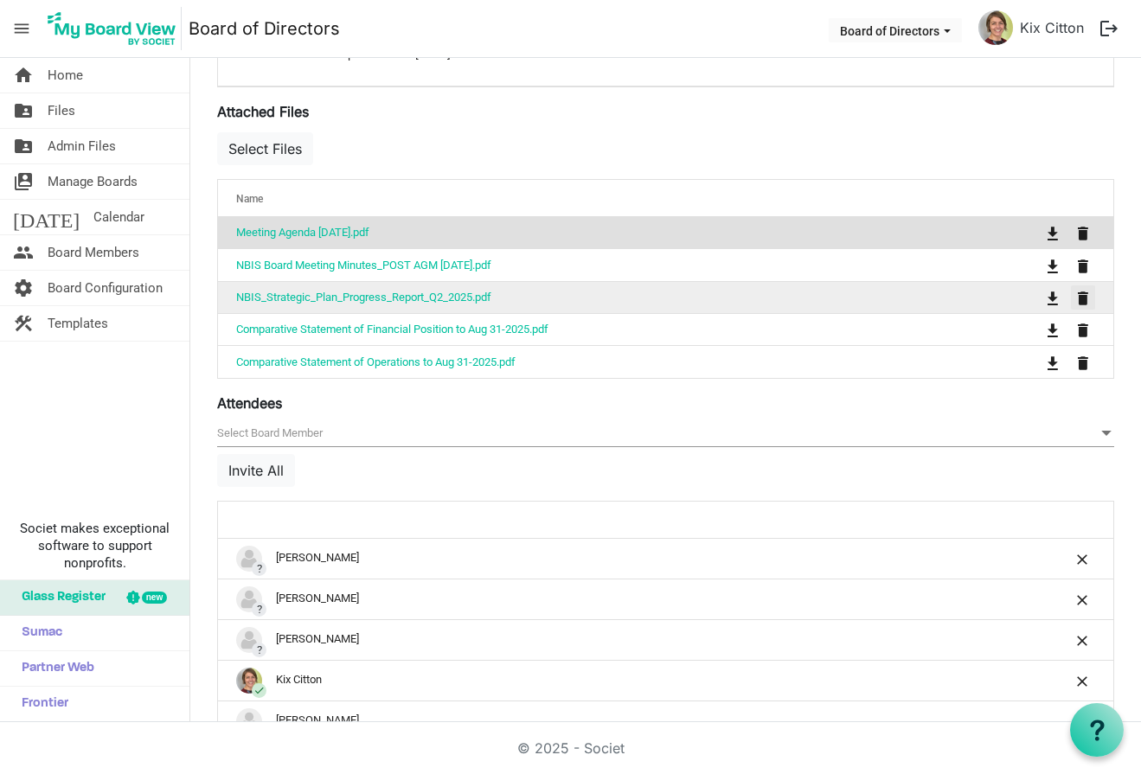
click at [1084, 298] on span "is Command column column header" at bounding box center [1083, 299] width 10 height 14
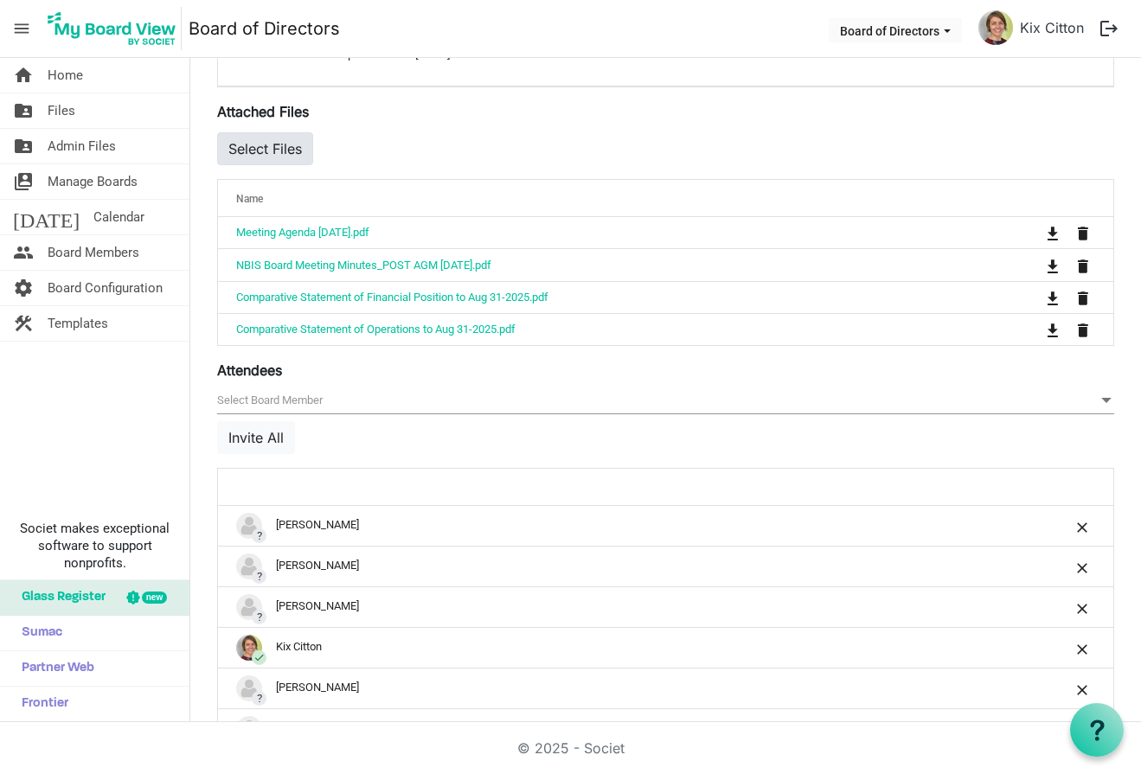
click at [254, 146] on button "Select Files" at bounding box center [265, 148] width 96 height 33
click at [265, 148] on button "Select Files" at bounding box center [265, 148] width 96 height 33
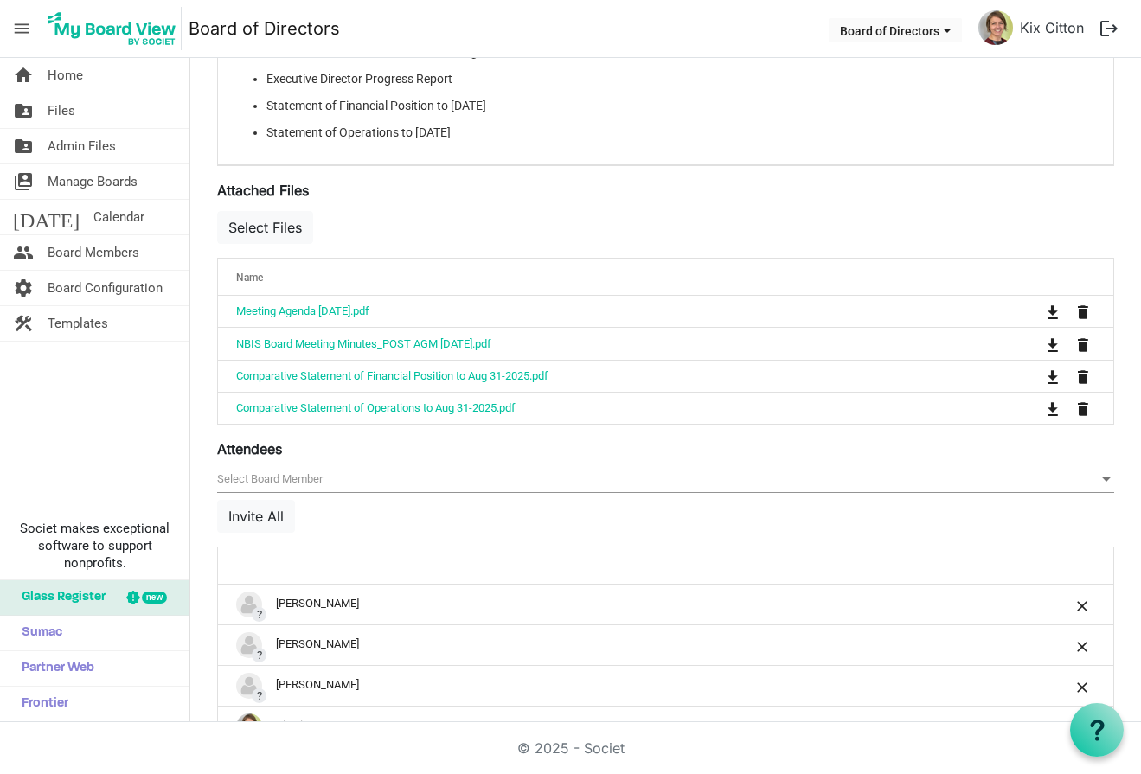
scroll to position [574, 0]
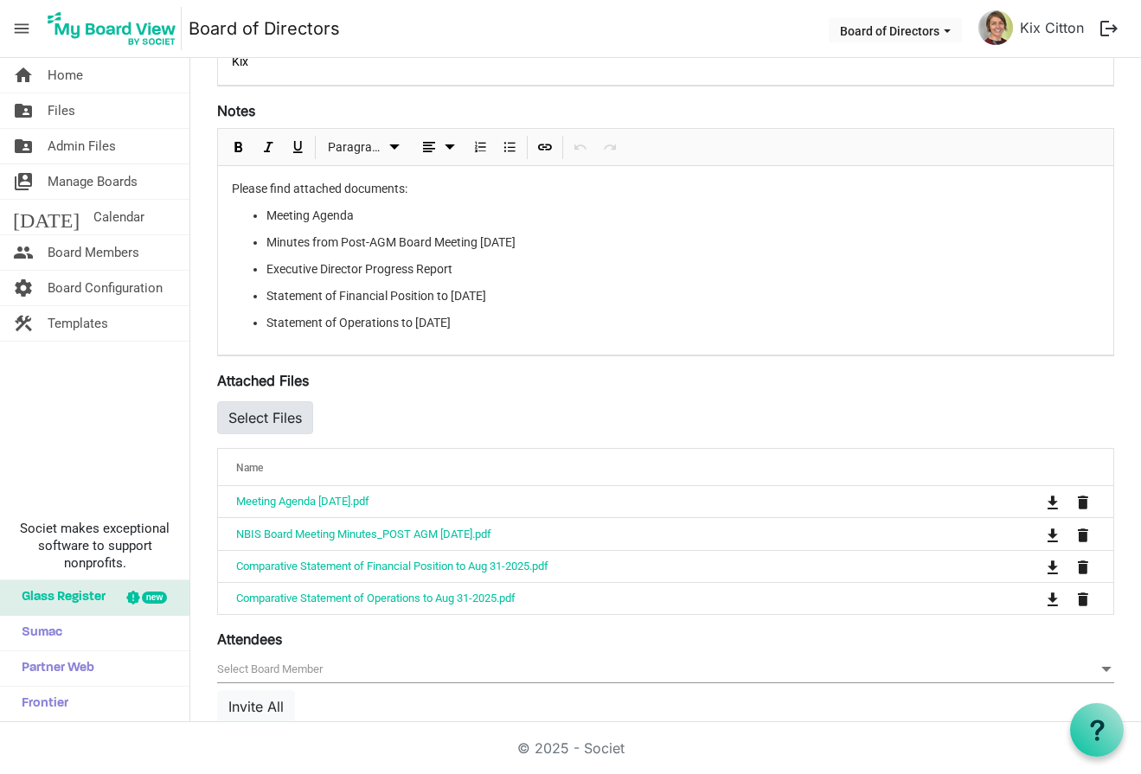
click at [280, 408] on button "Select Files" at bounding box center [265, 417] width 96 height 33
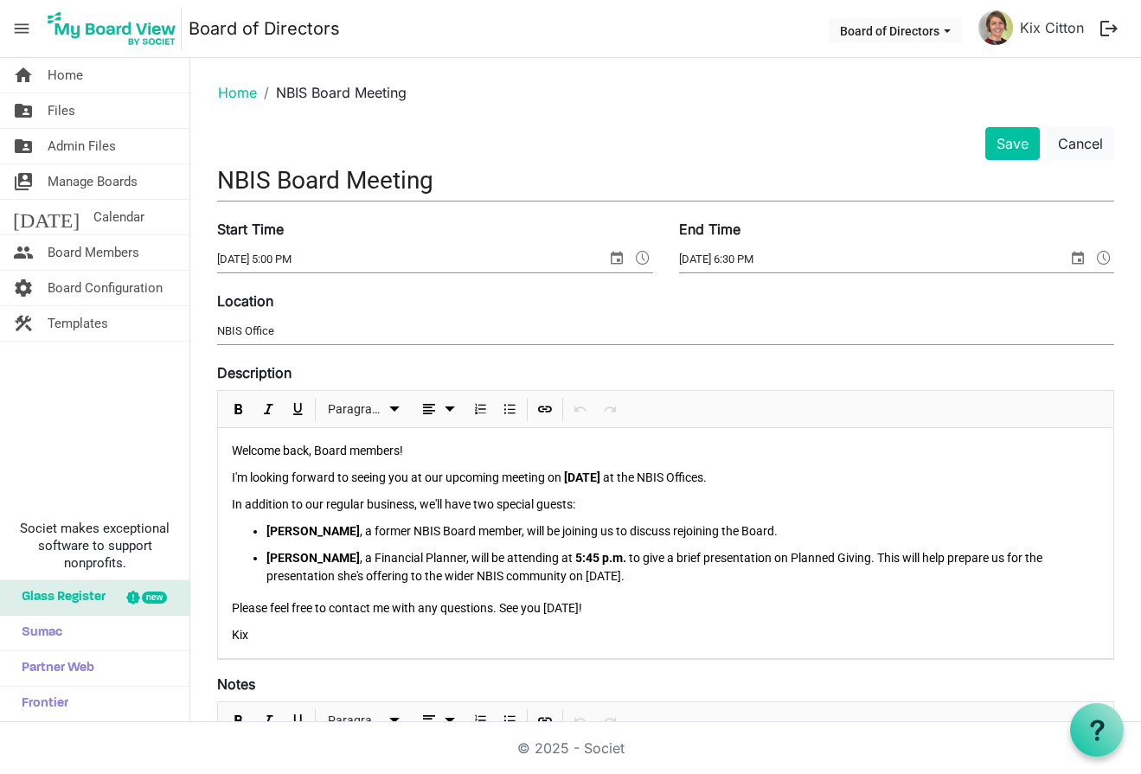
scroll to position [0, 0]
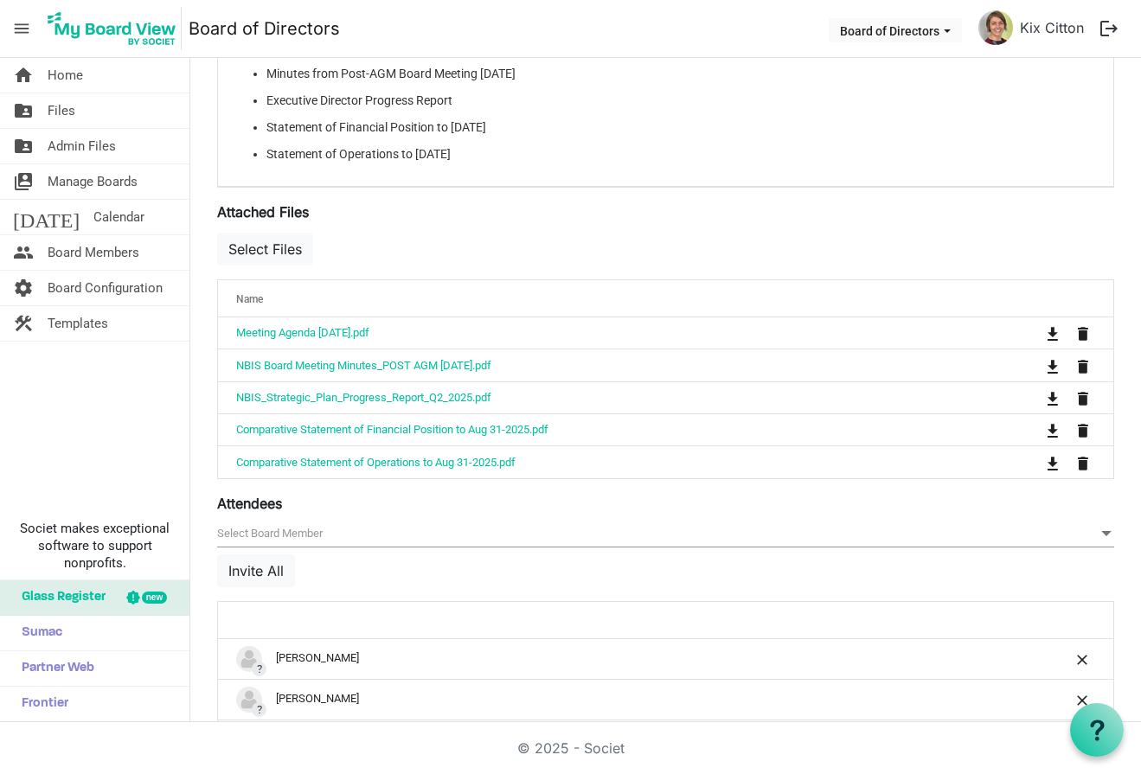
scroll to position [778, 0]
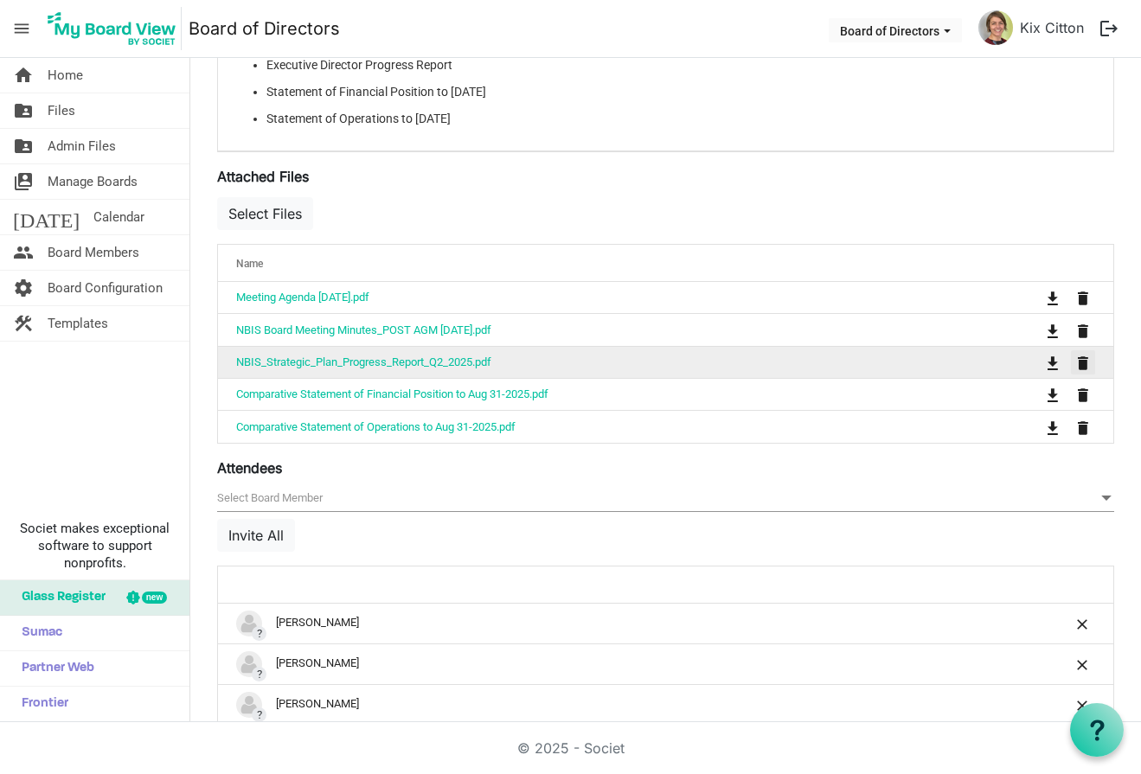
click at [1084, 364] on span "is Command column column header" at bounding box center [1083, 363] width 10 height 14
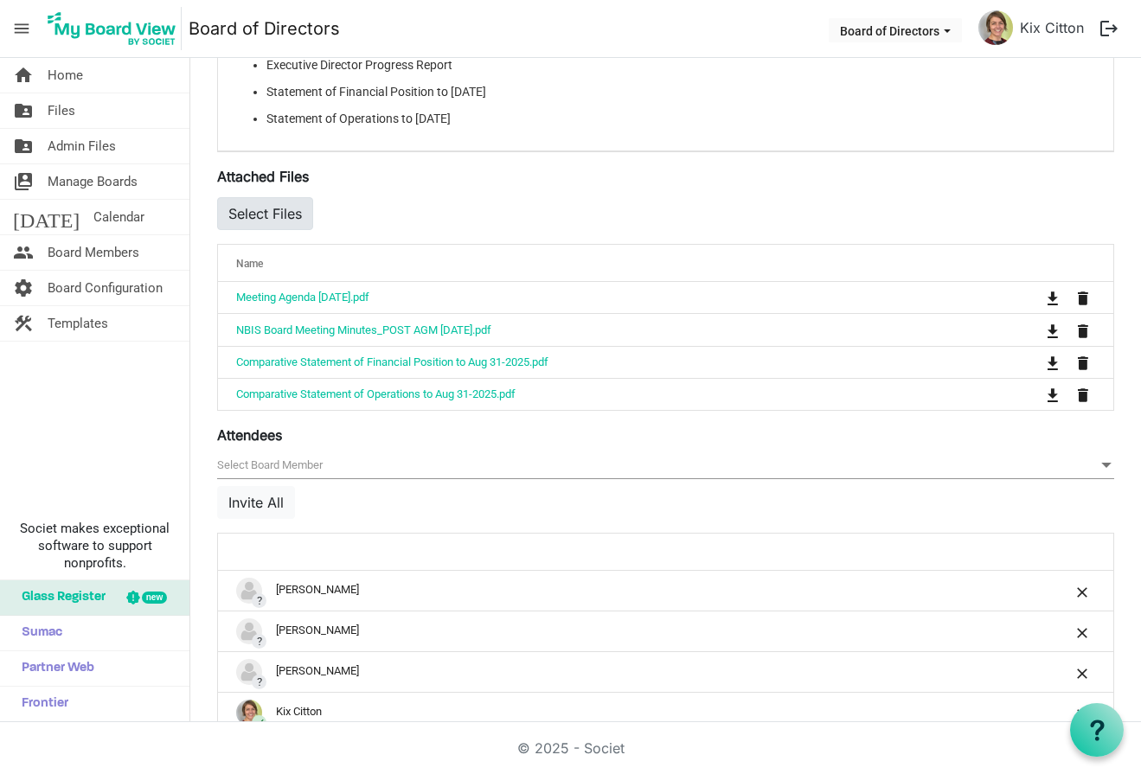
click at [275, 210] on button "Select Files" at bounding box center [265, 213] width 96 height 33
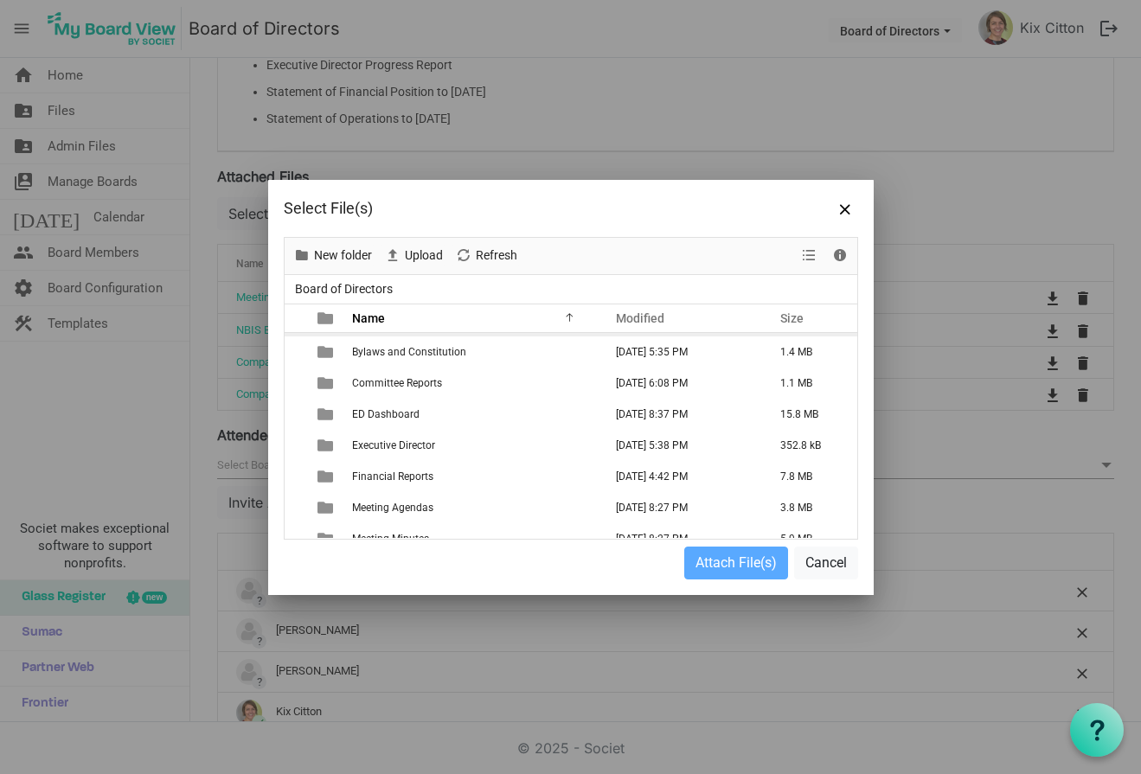
scroll to position [101, 0]
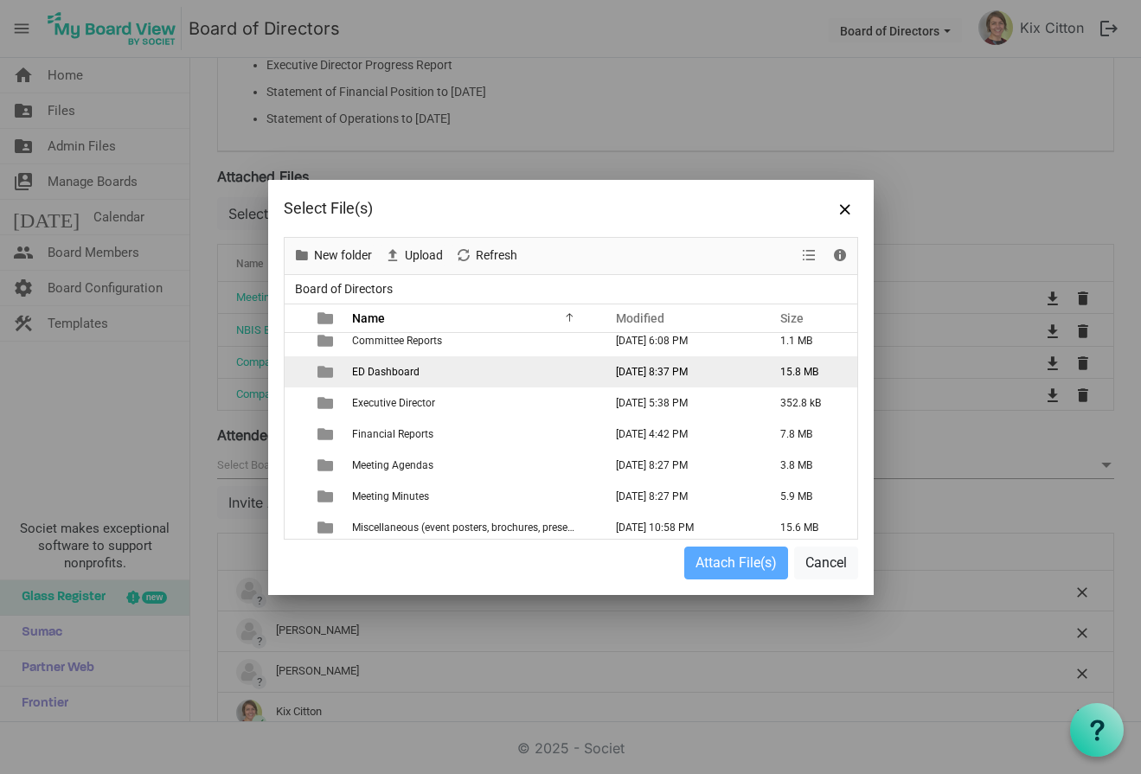
click at [392, 371] on span "ED Dashboard" at bounding box center [385, 372] width 67 height 12
click at [380, 375] on span "ED Dashboard" at bounding box center [385, 372] width 67 height 12
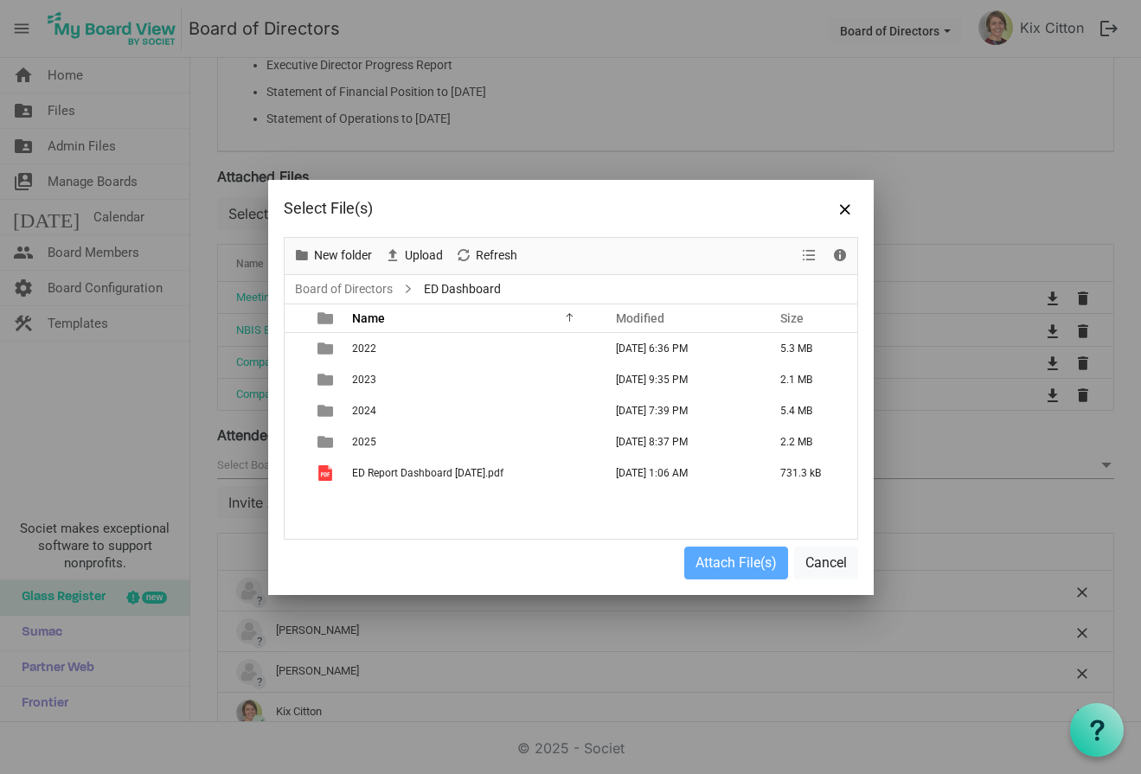
scroll to position [0, 0]
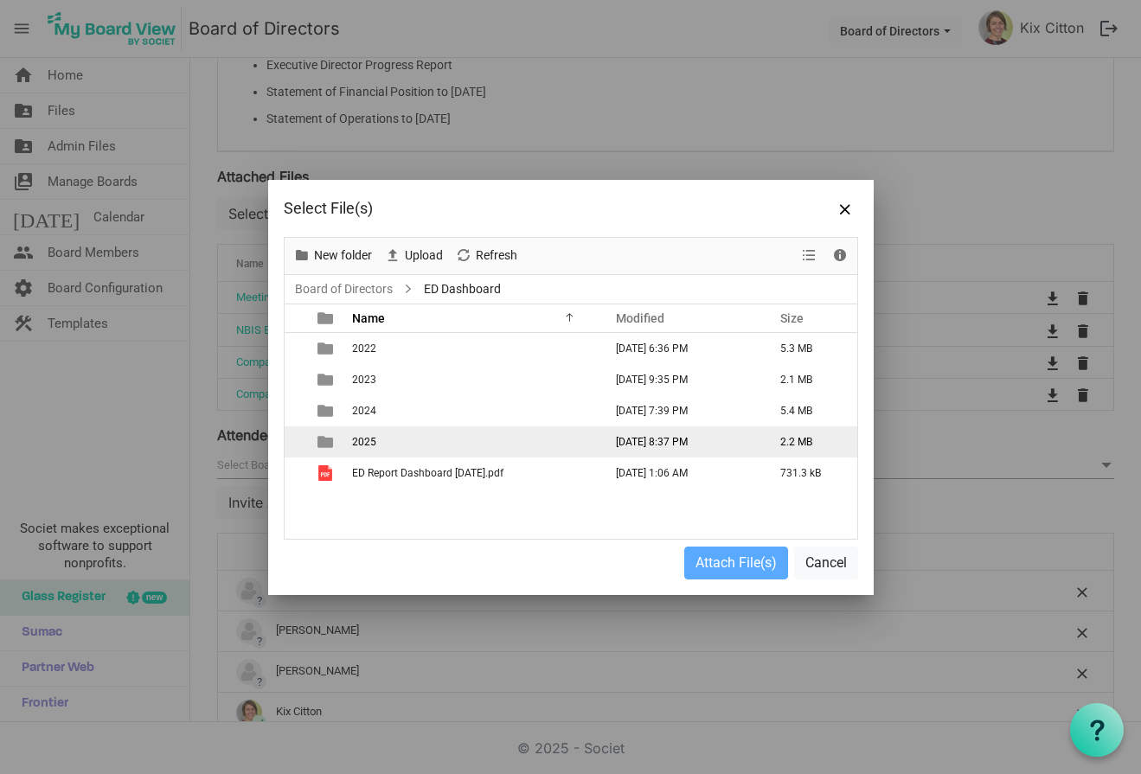
click at [356, 445] on span "2025" at bounding box center [364, 442] width 24 height 12
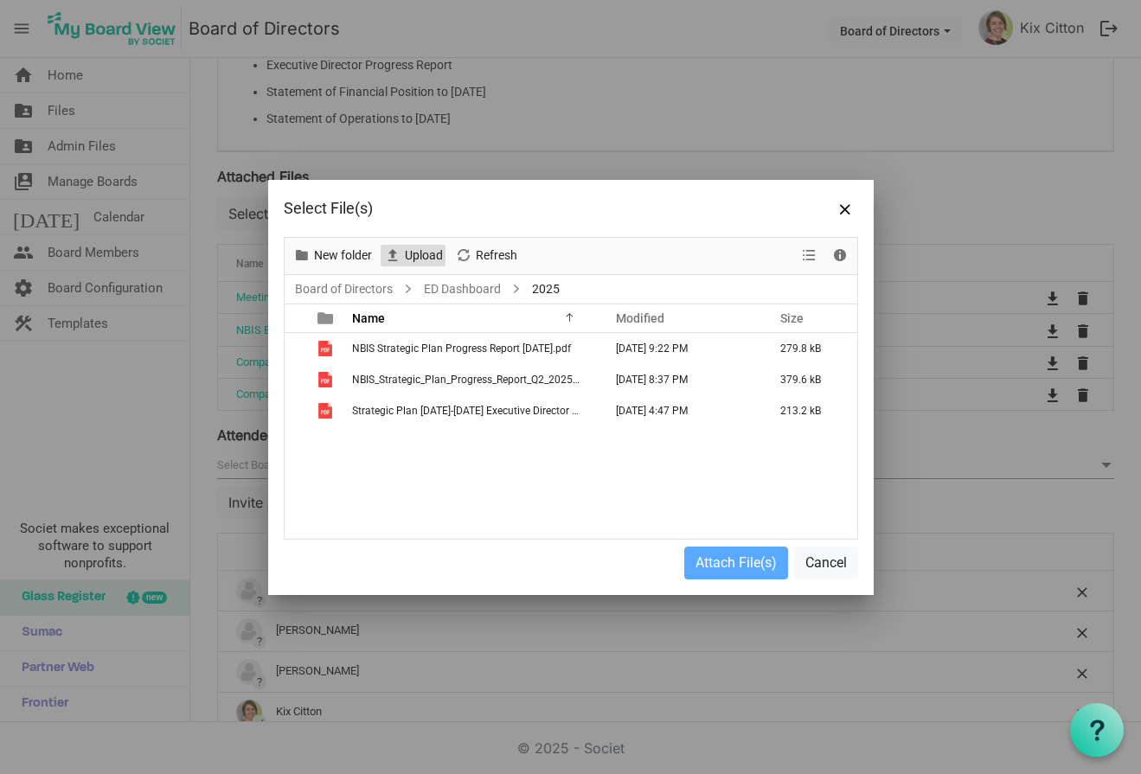
click at [428, 257] on span "Upload" at bounding box center [424, 256] width 42 height 22
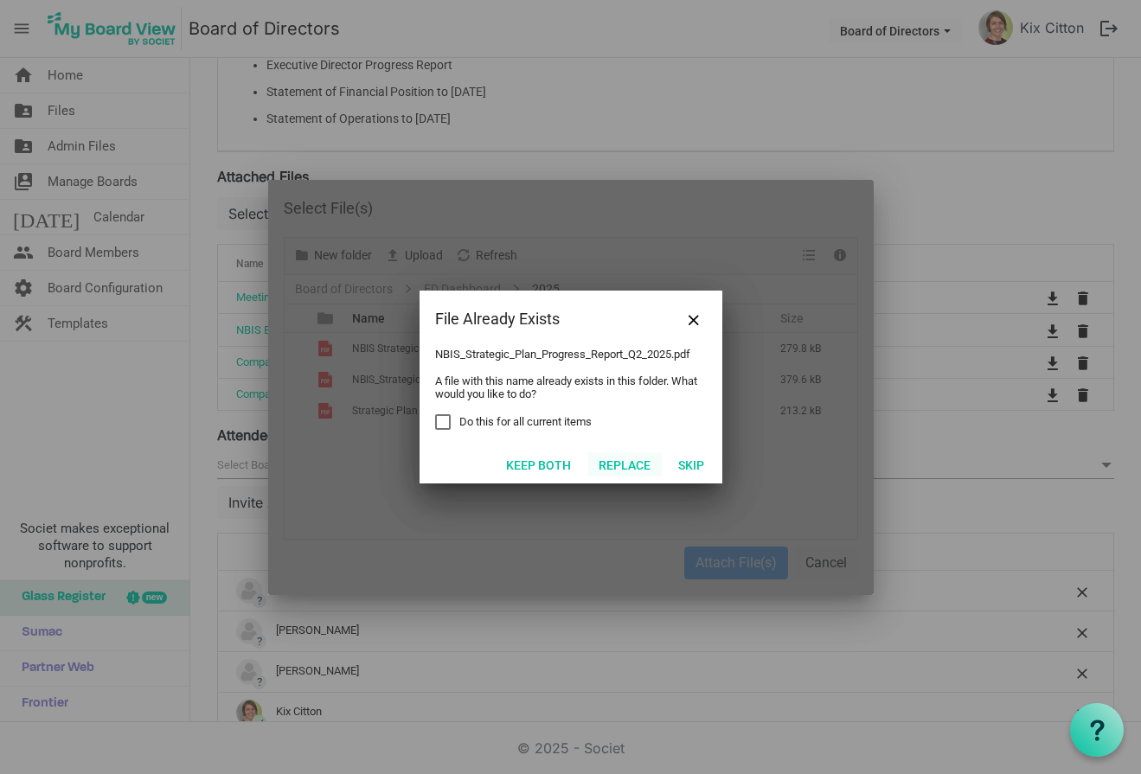
click at [620, 464] on button "Replace" at bounding box center [624, 464] width 74 height 24
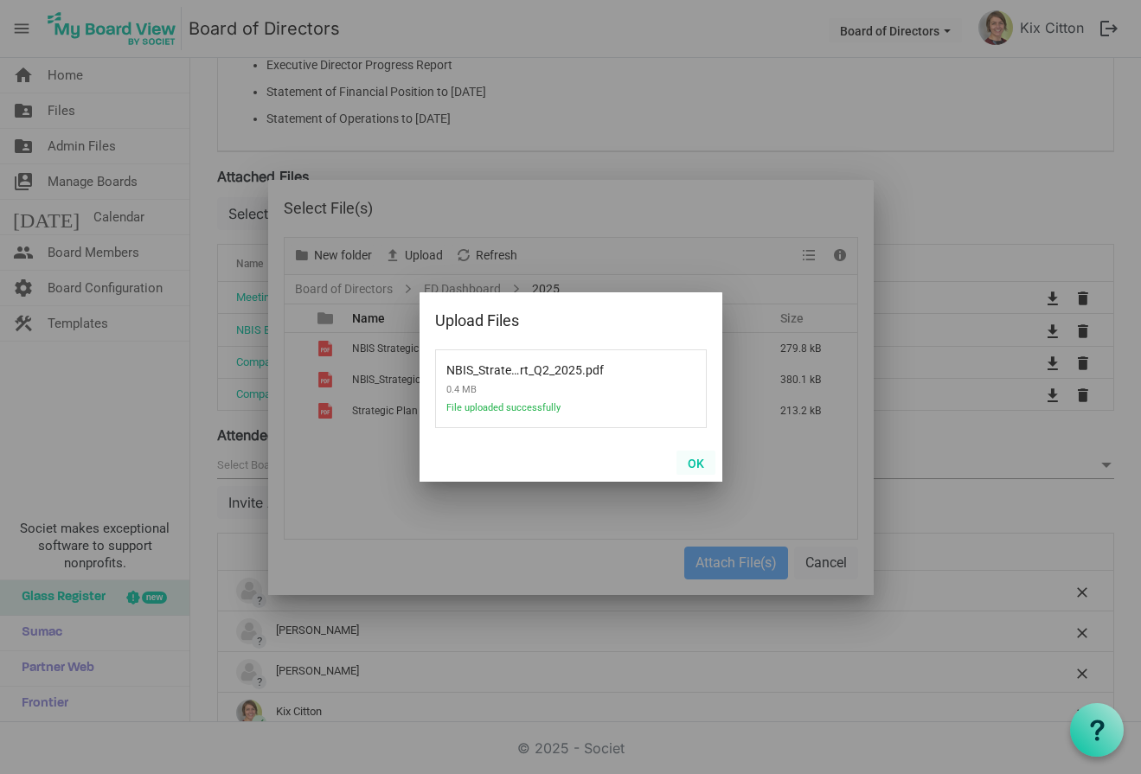
click at [696, 462] on button "OK" at bounding box center [696, 463] width 39 height 24
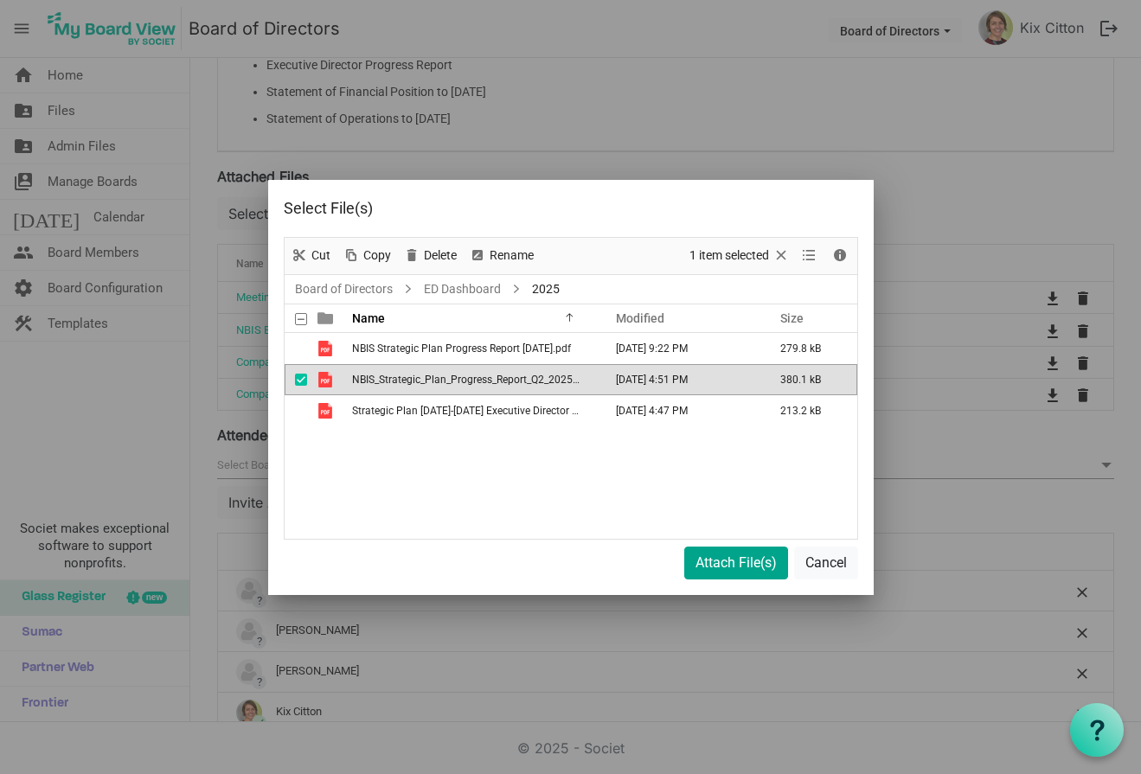
click at [716, 565] on button "Attach File(s)" at bounding box center [736, 563] width 104 height 33
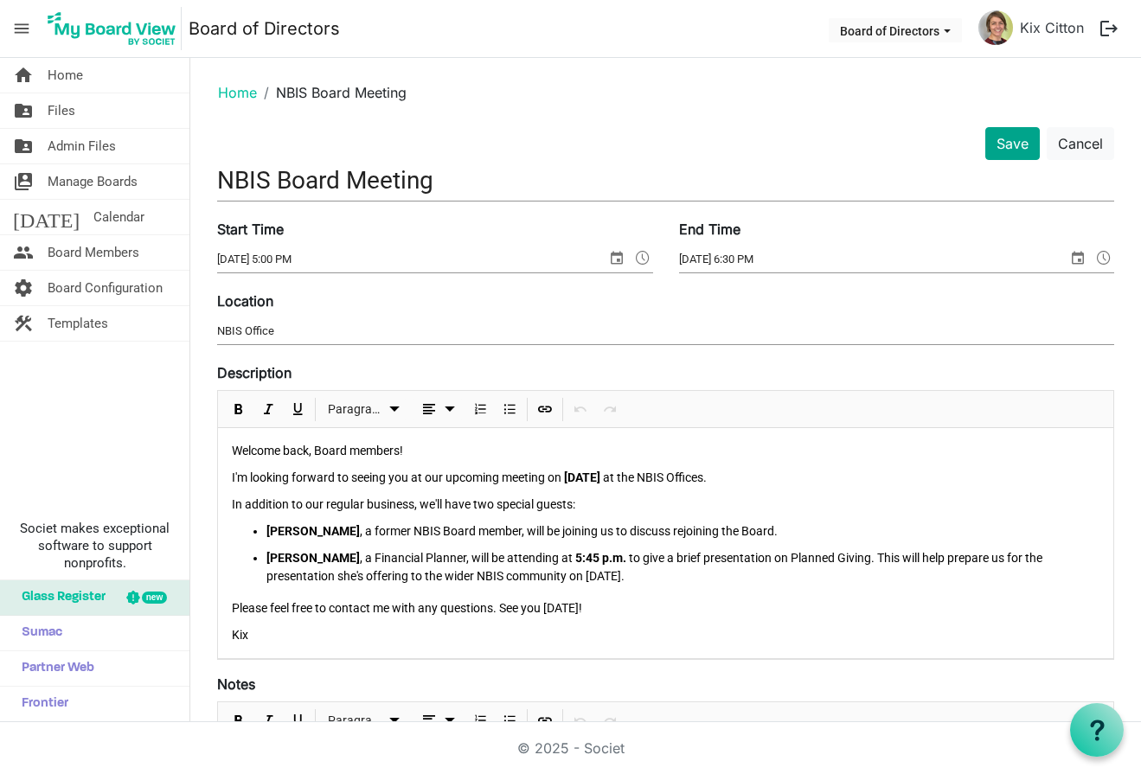
click at [1018, 146] on button "Save" at bounding box center [1012, 143] width 55 height 33
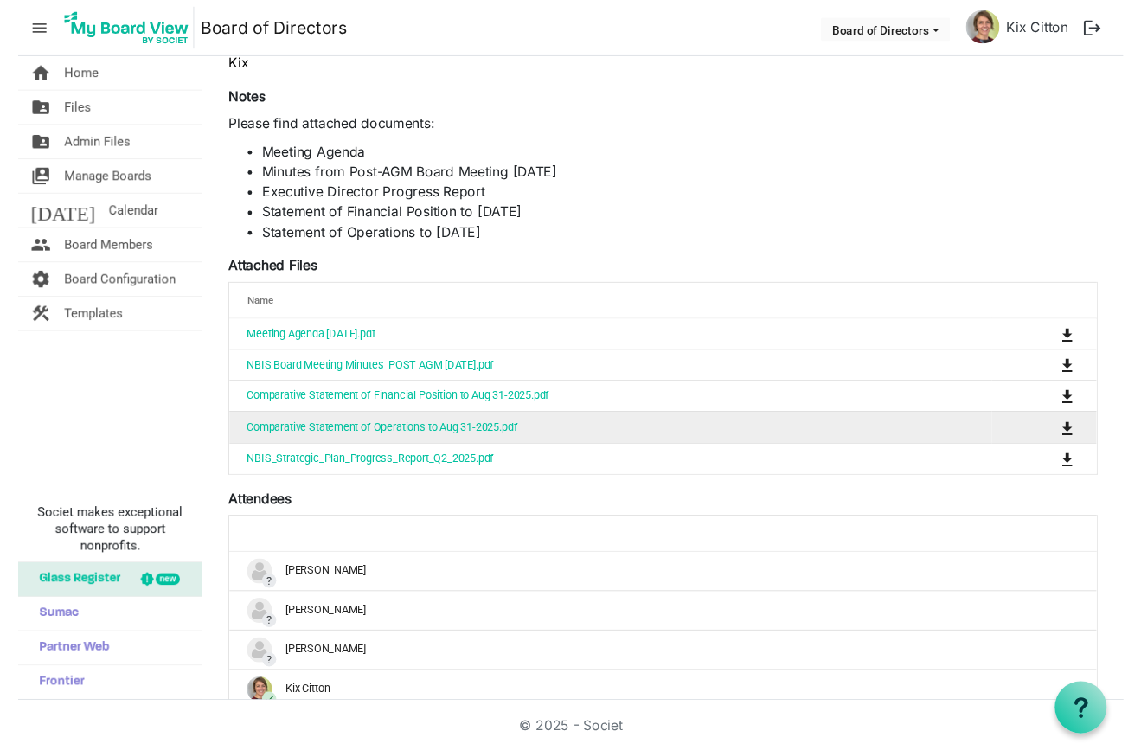
scroll to position [473, 0]
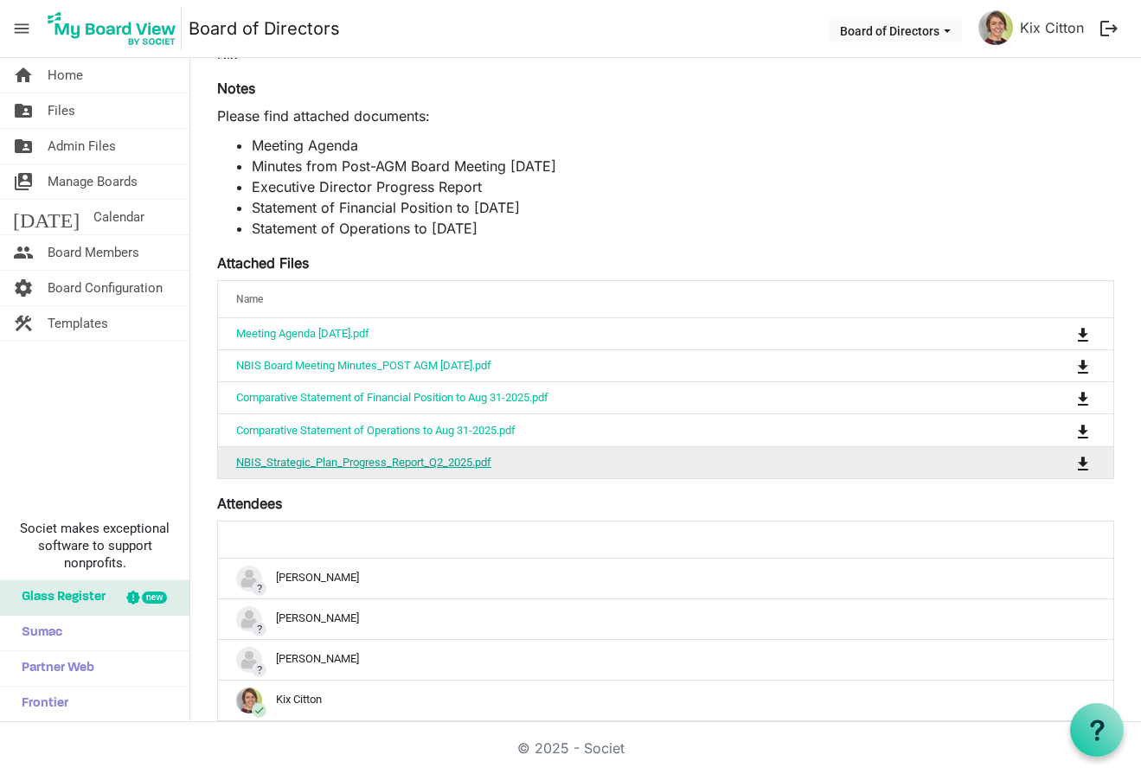
click at [384, 458] on link "NBIS_Strategic_Plan_Progress_Report_Q2_2025.pdf" at bounding box center [363, 462] width 255 height 13
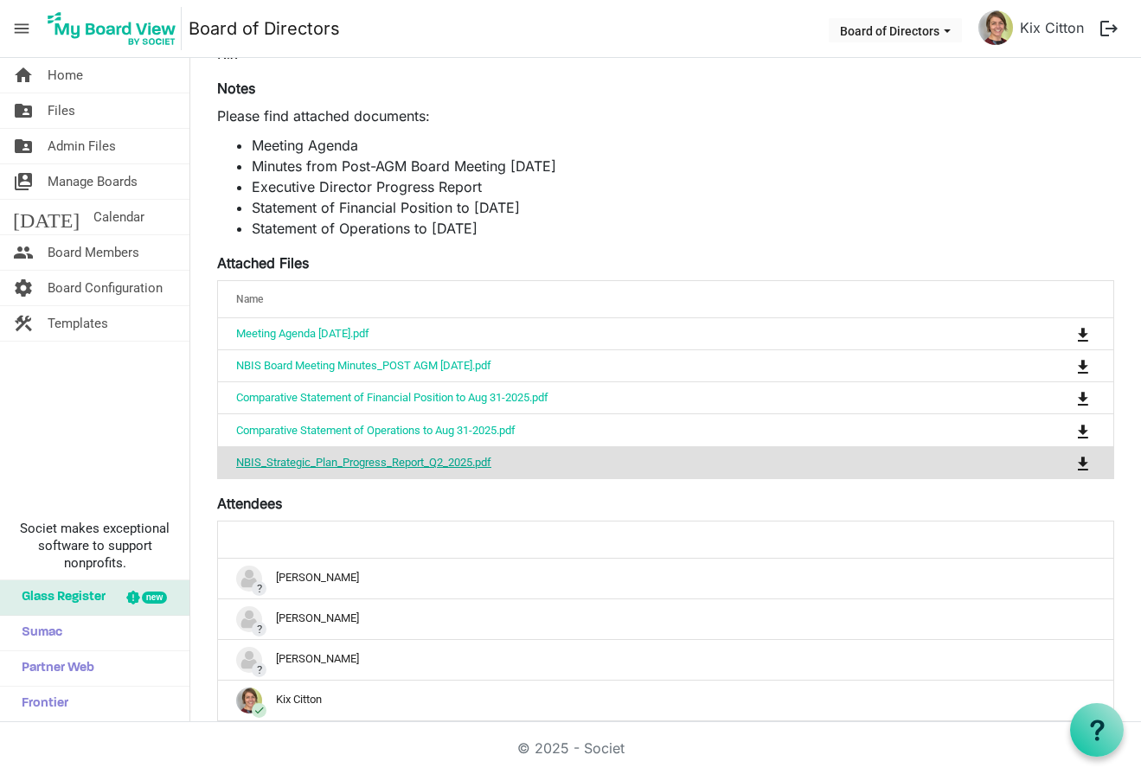
click at [384, 458] on link "NBIS_Strategic_Plan_Progress_Report_Q2_2025.pdf" at bounding box center [363, 462] width 255 height 13
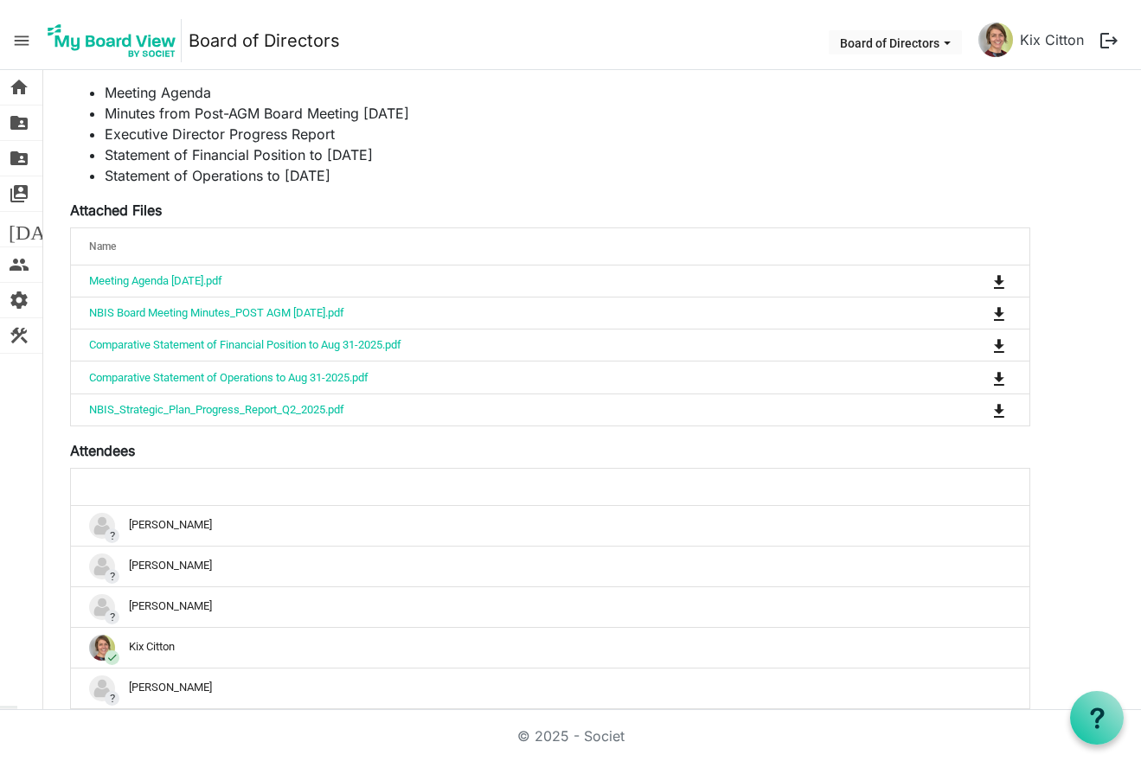
scroll to position [568, 0]
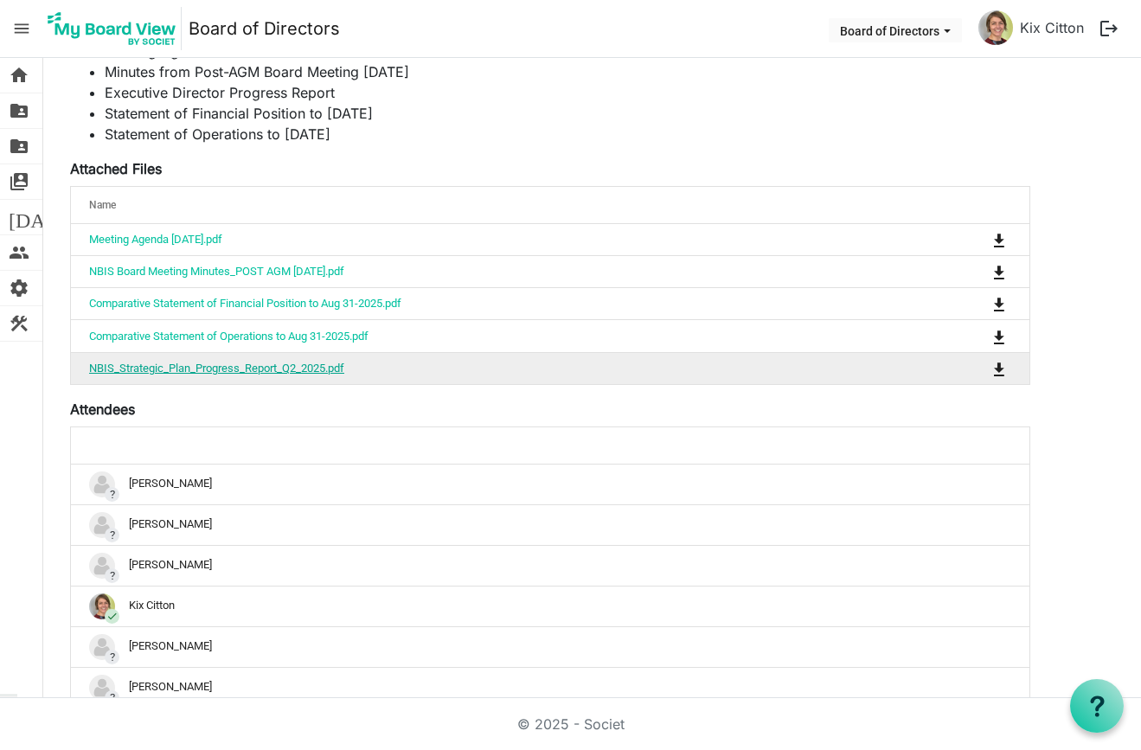
click at [215, 368] on link "NBIS_Strategic_Plan_Progress_Report_Q2_2025.pdf" at bounding box center [216, 368] width 255 height 13
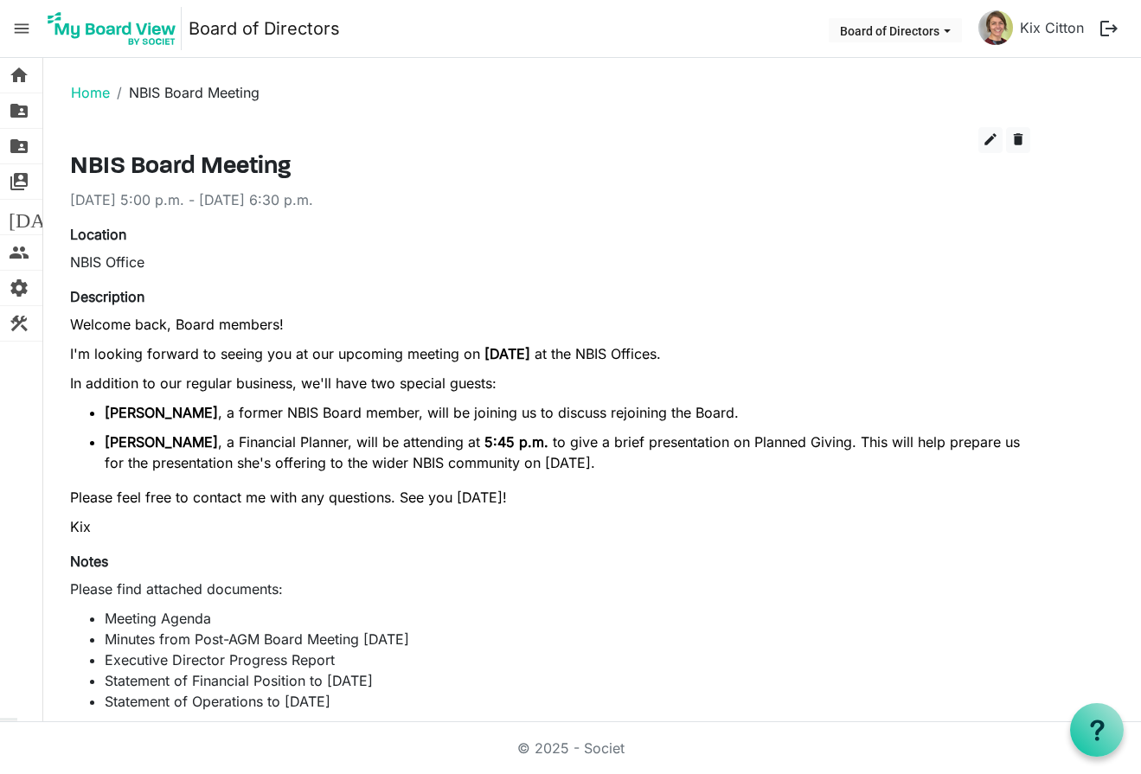
scroll to position [0, 0]
